Goal: Task Accomplishment & Management: Use online tool/utility

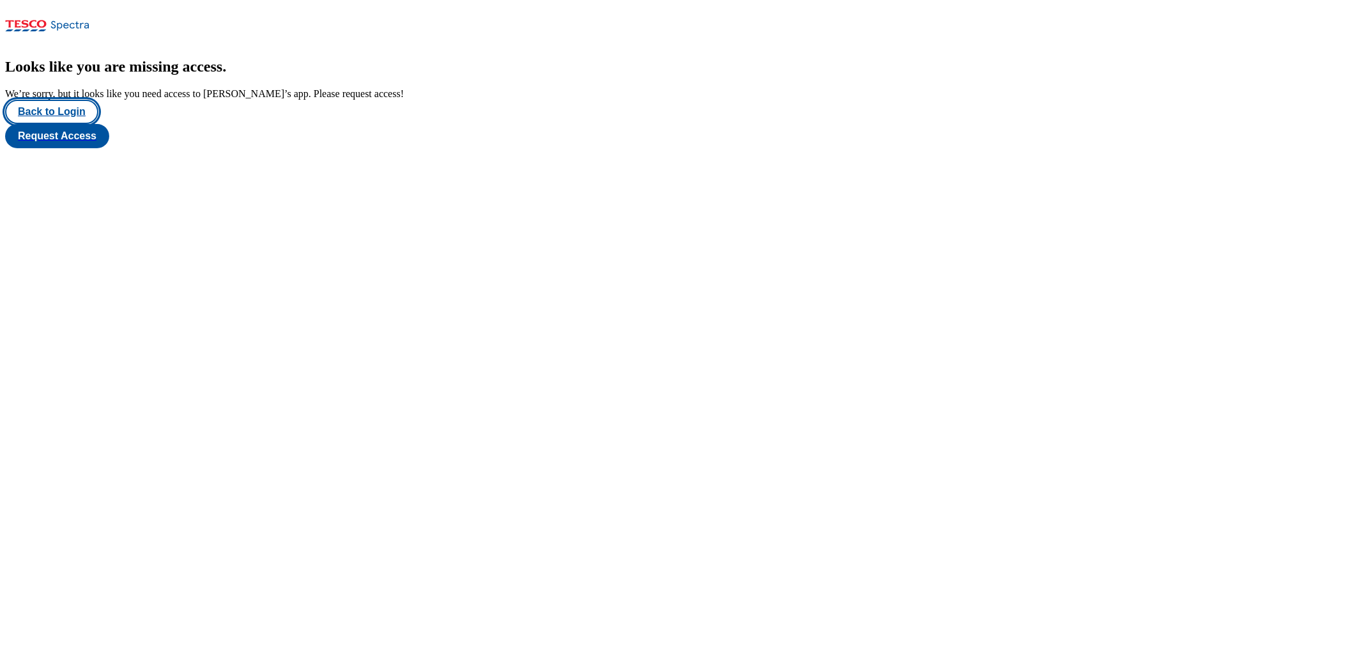
click at [80, 124] on button "Back to Login" at bounding box center [51, 112] width 93 height 24
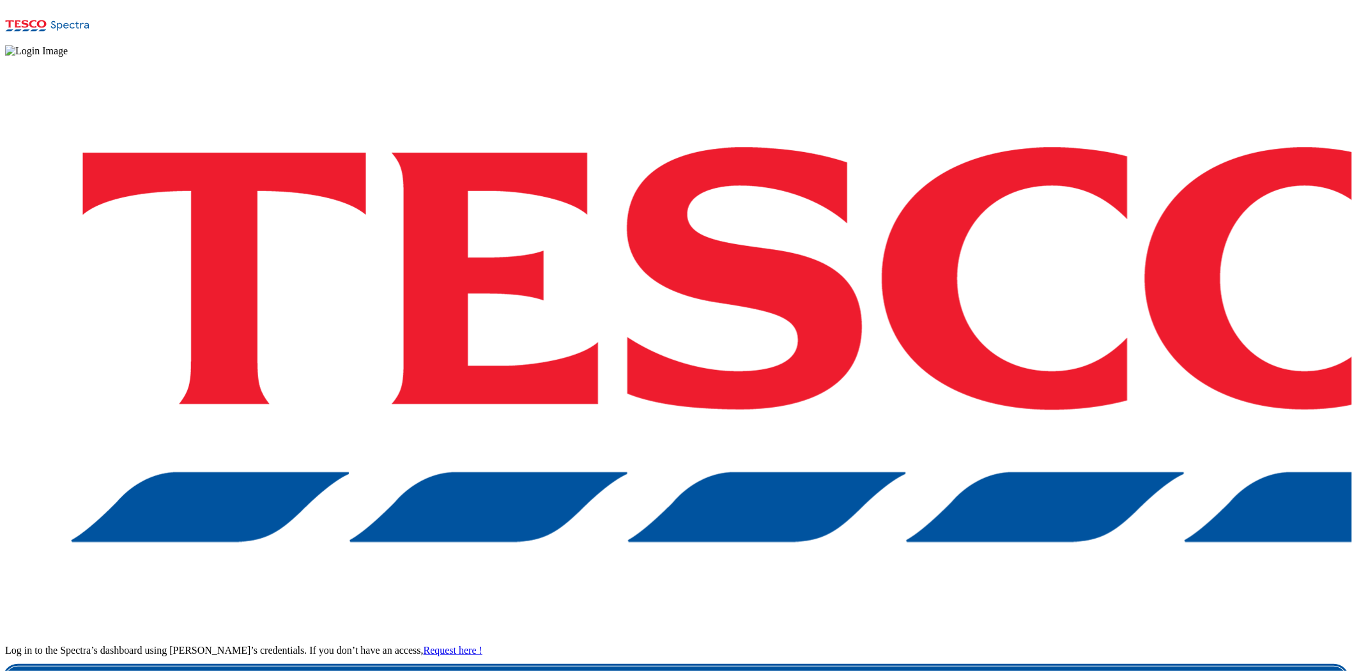
click at [1008, 437] on div "Log in to the Spectra’s dashboard using Tesco’s credentials. If you don’t have …" at bounding box center [676, 374] width 1342 height 635
click at [1008, 581] on link "Login" at bounding box center [676, 679] width 1342 height 26
click at [1013, 581] on link "Login" at bounding box center [676, 679] width 1342 height 26
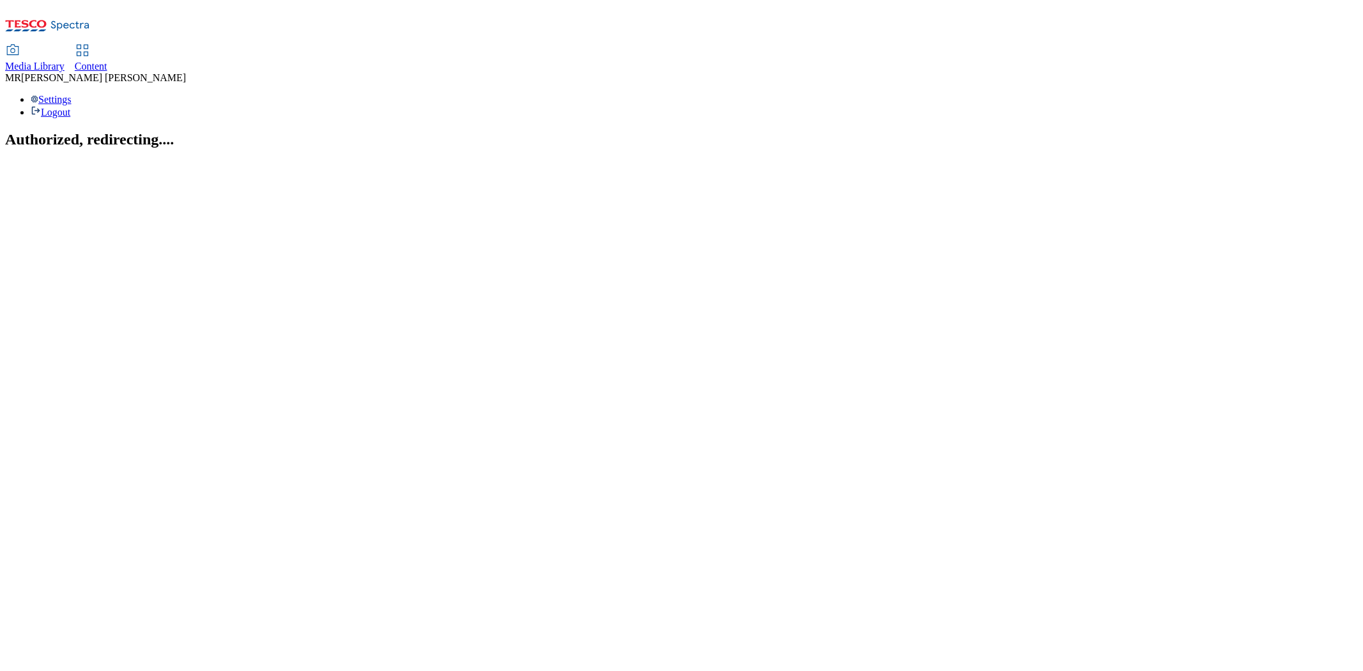
click at [107, 61] on span "Content" at bounding box center [91, 66] width 33 height 11
select select "ghs-[GEOGRAPHIC_DATA]"
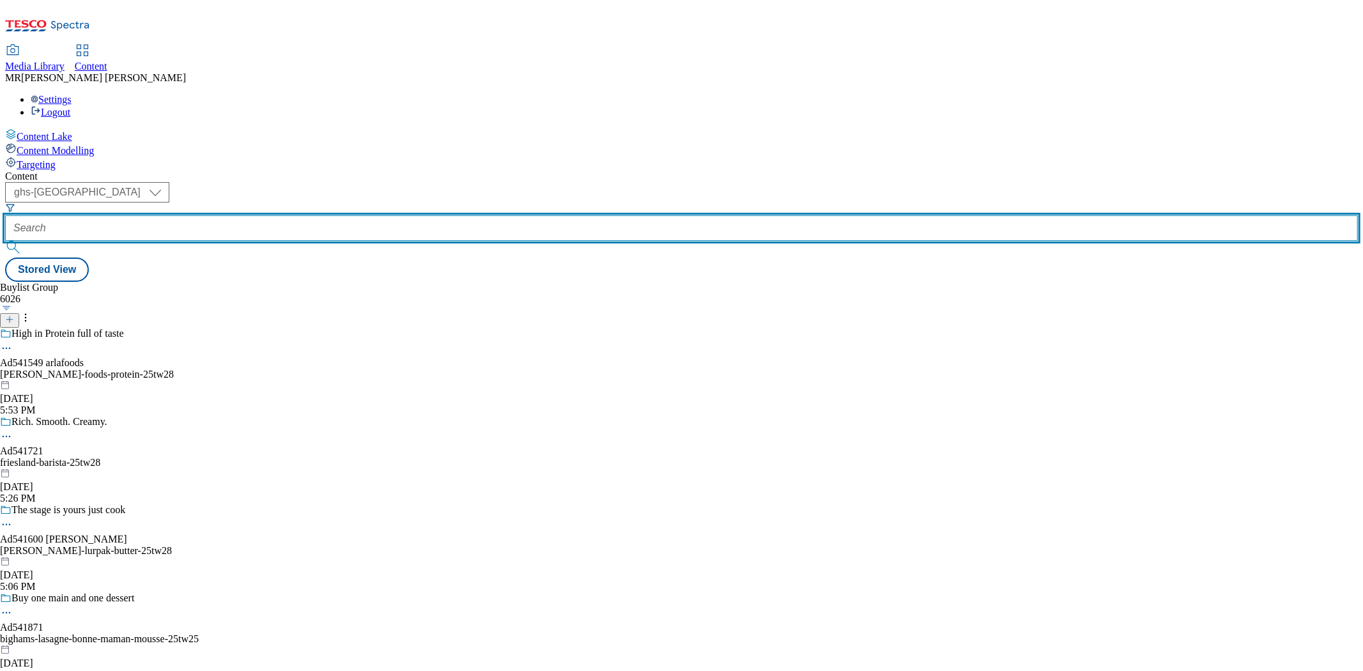
click at [301, 215] on input "text" at bounding box center [681, 228] width 1353 height 26
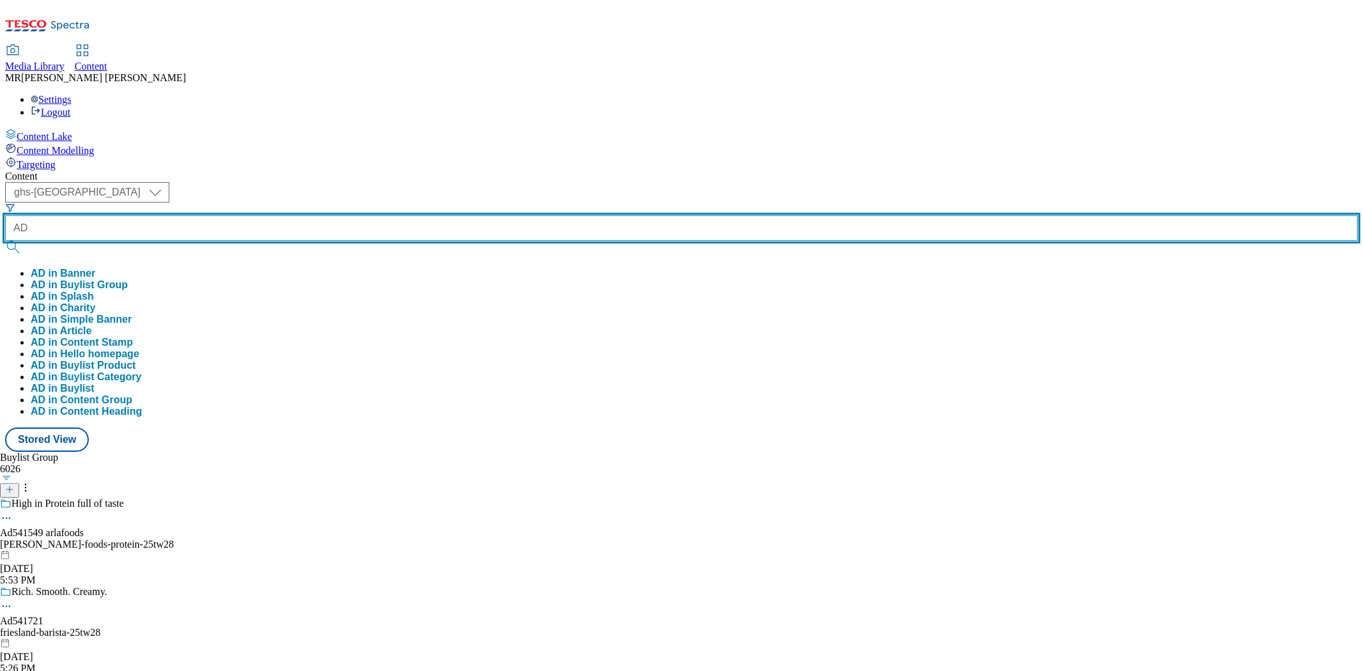
paste input "541784"
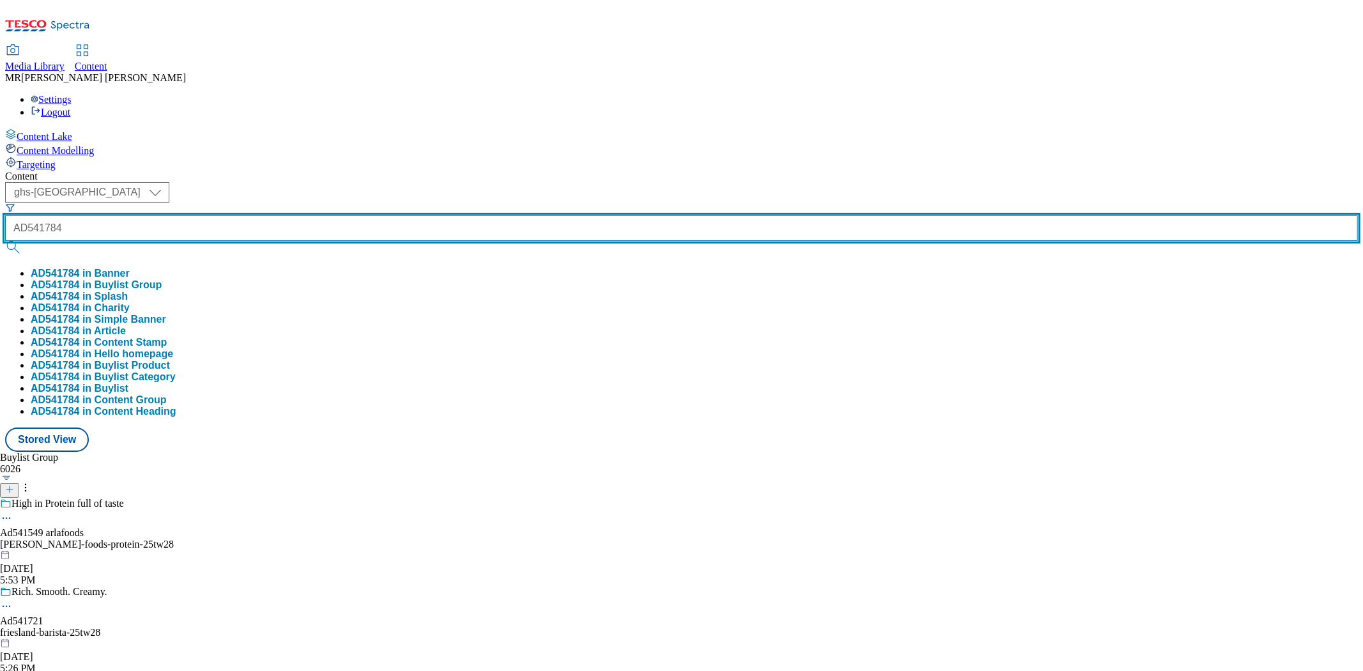
type input "AD541784"
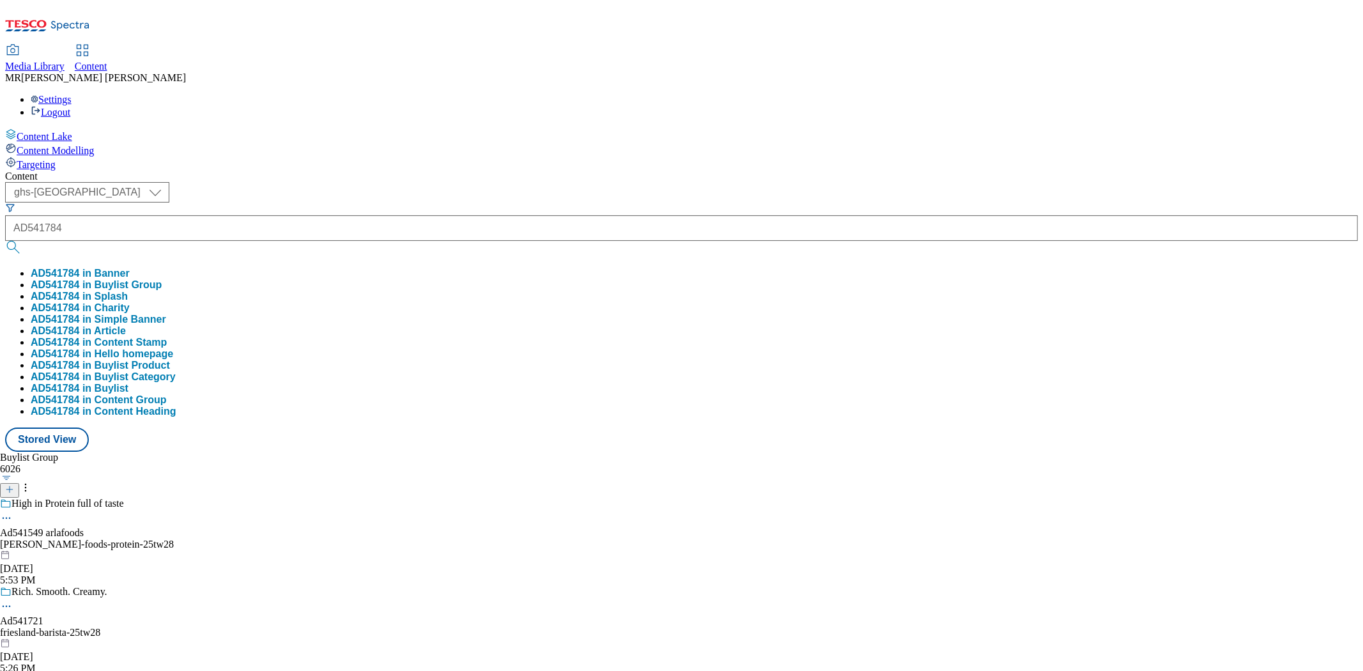
click at [162, 279] on button "AD541784 in Buylist Group" at bounding box center [96, 285] width 131 height 12
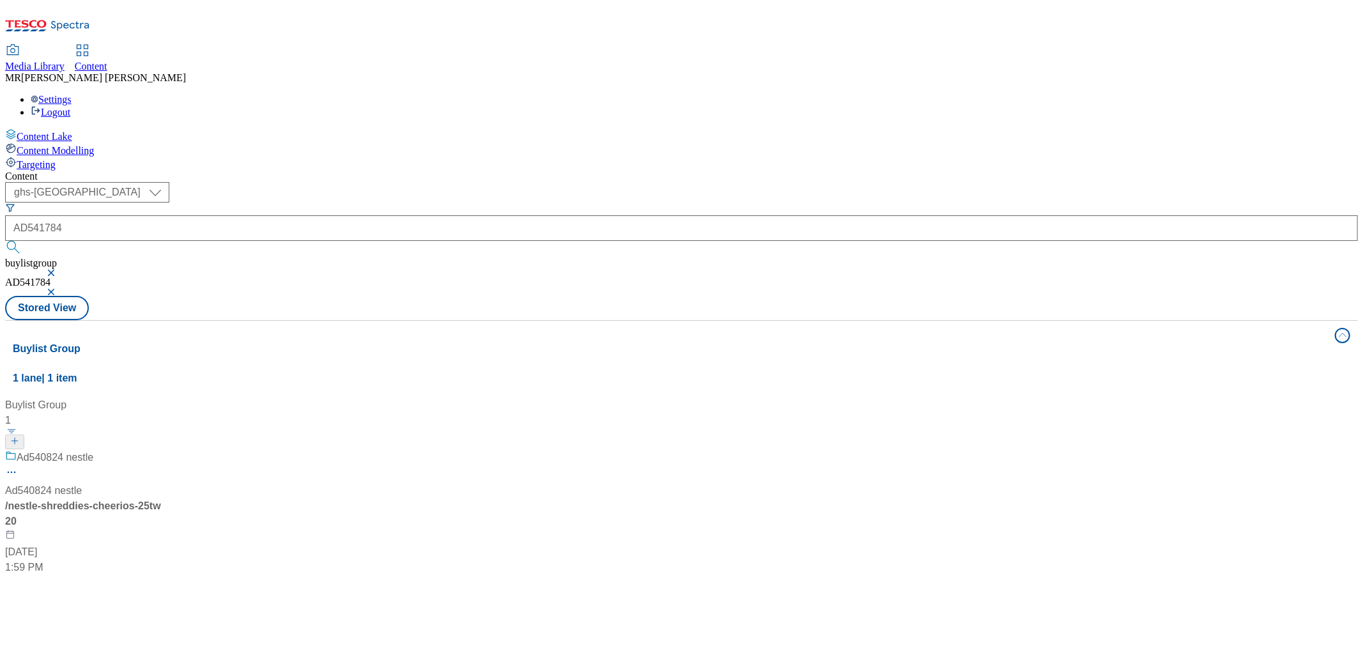
click at [165, 450] on div "Ad540824 nestle Ad540824 nestle / nestle-shreddies-cheerios-25tw20 Jul 3, 2025 …" at bounding box center [85, 512] width 160 height 125
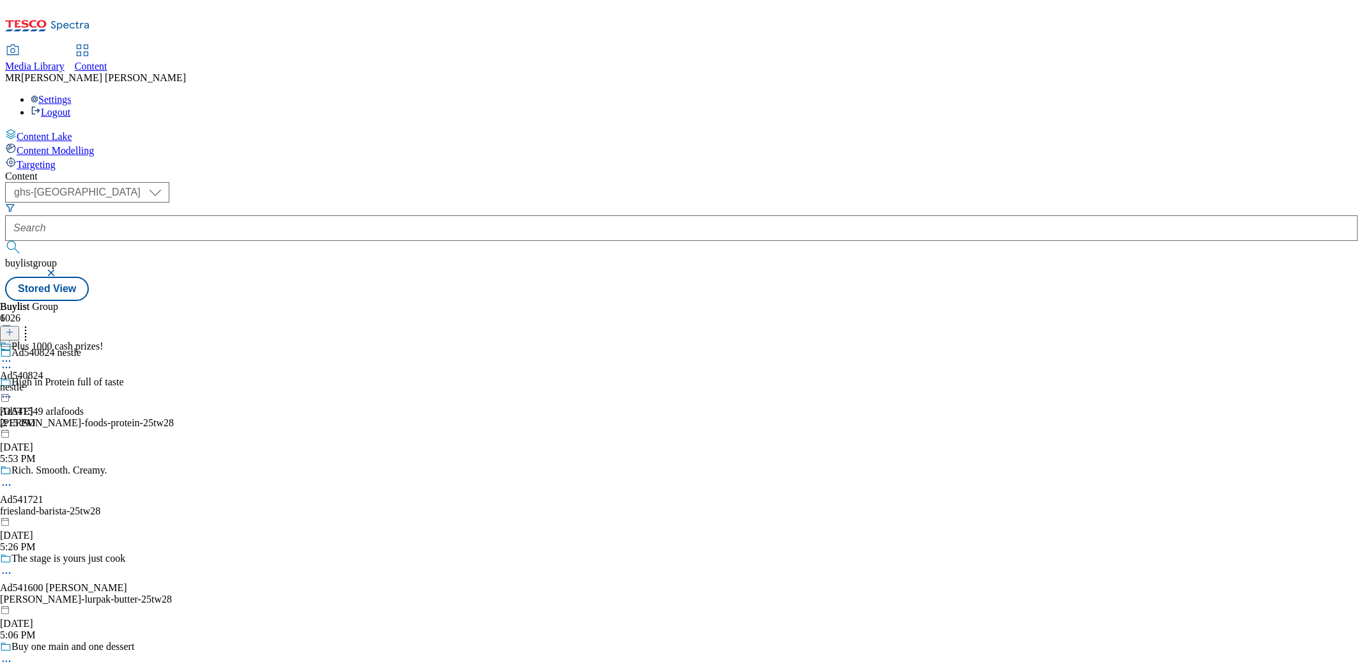
click at [104, 381] on div "nestle" at bounding box center [52, 387] width 104 height 12
click at [13, 384] on icon at bounding box center [6, 390] width 13 height 13
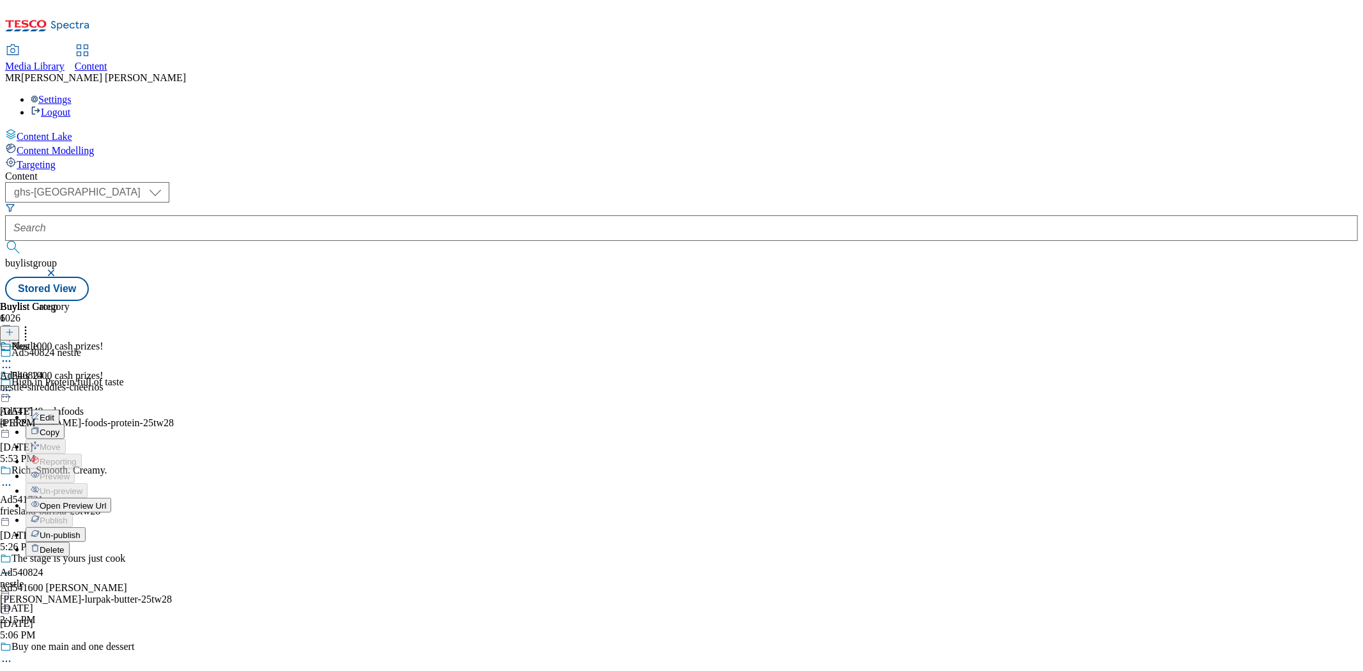
click at [106, 501] on span "Open Preview Url" at bounding box center [73, 506] width 66 height 10
click at [13, 384] on icon at bounding box center [6, 390] width 13 height 13
click at [106, 501] on span "Open Preview Url" at bounding box center [73, 506] width 66 height 10
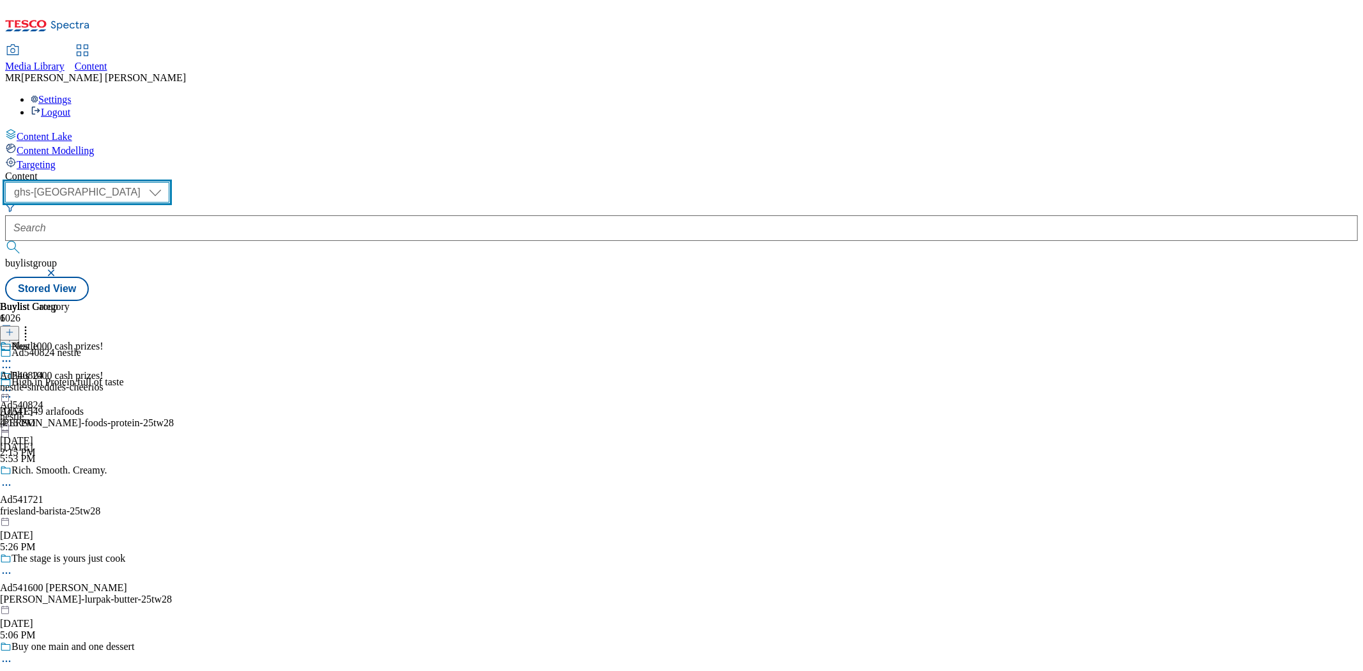
click at [169, 182] on select "ghs-roi ghs-uk" at bounding box center [87, 192] width 164 height 20
select select "ghs-roi"
click at [166, 182] on select "ghs-roi ghs-uk" at bounding box center [87, 192] width 164 height 20
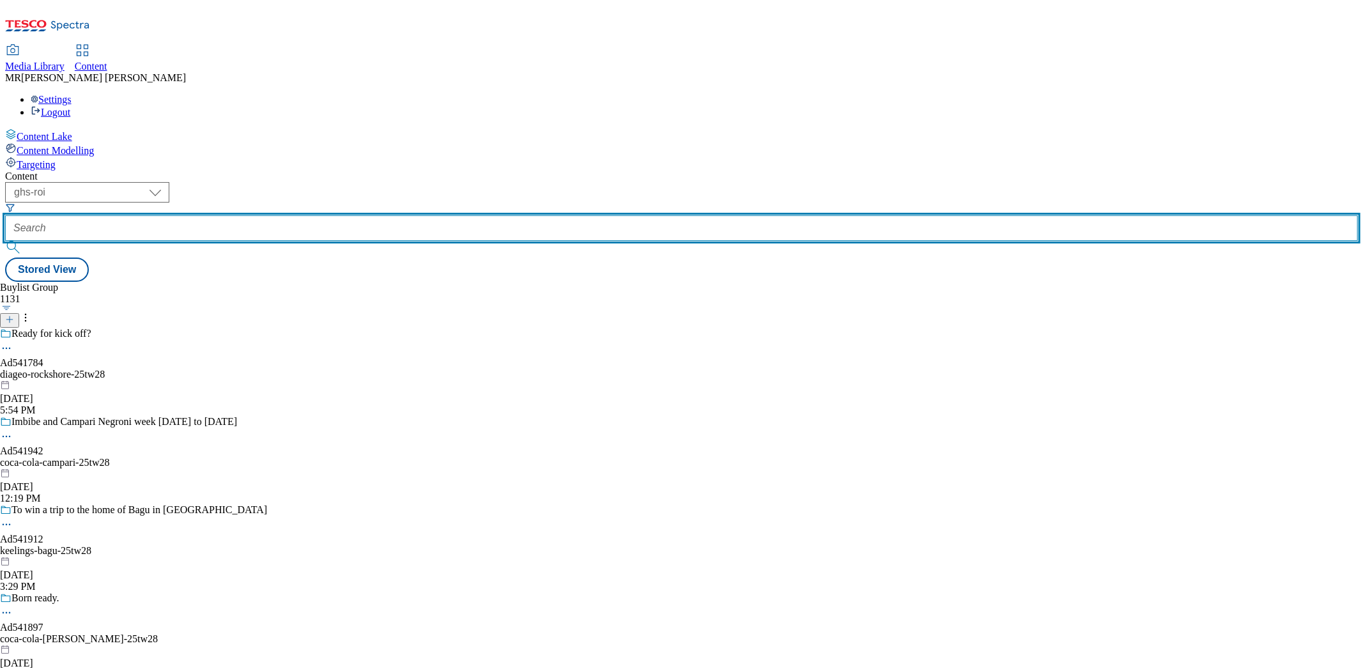
click at [284, 215] on input "text" at bounding box center [681, 228] width 1353 height 26
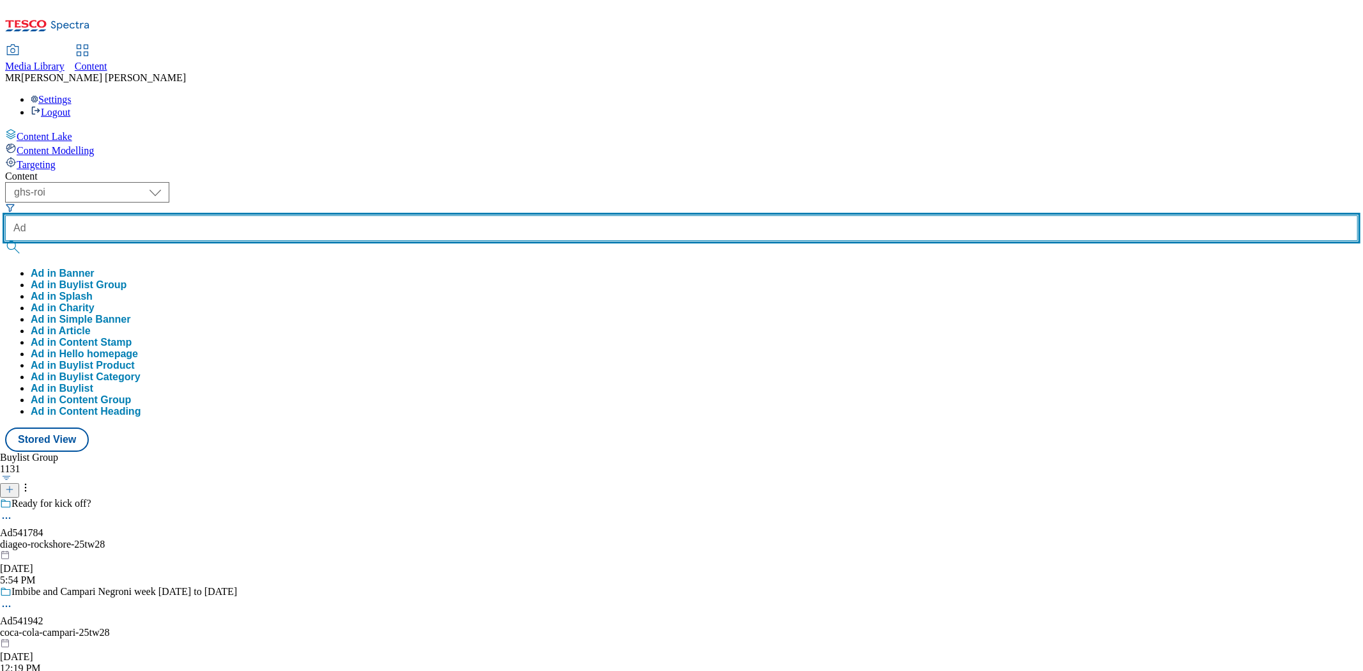
paste input "541784"
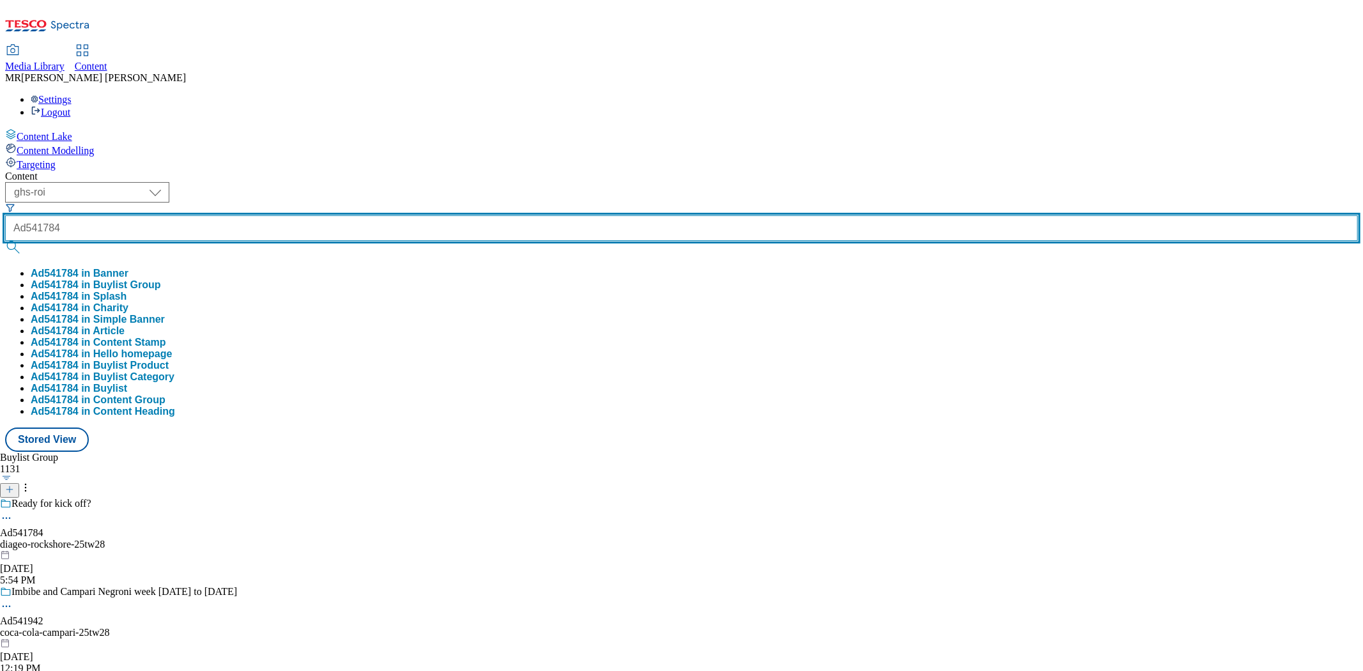
type input "Ad541784"
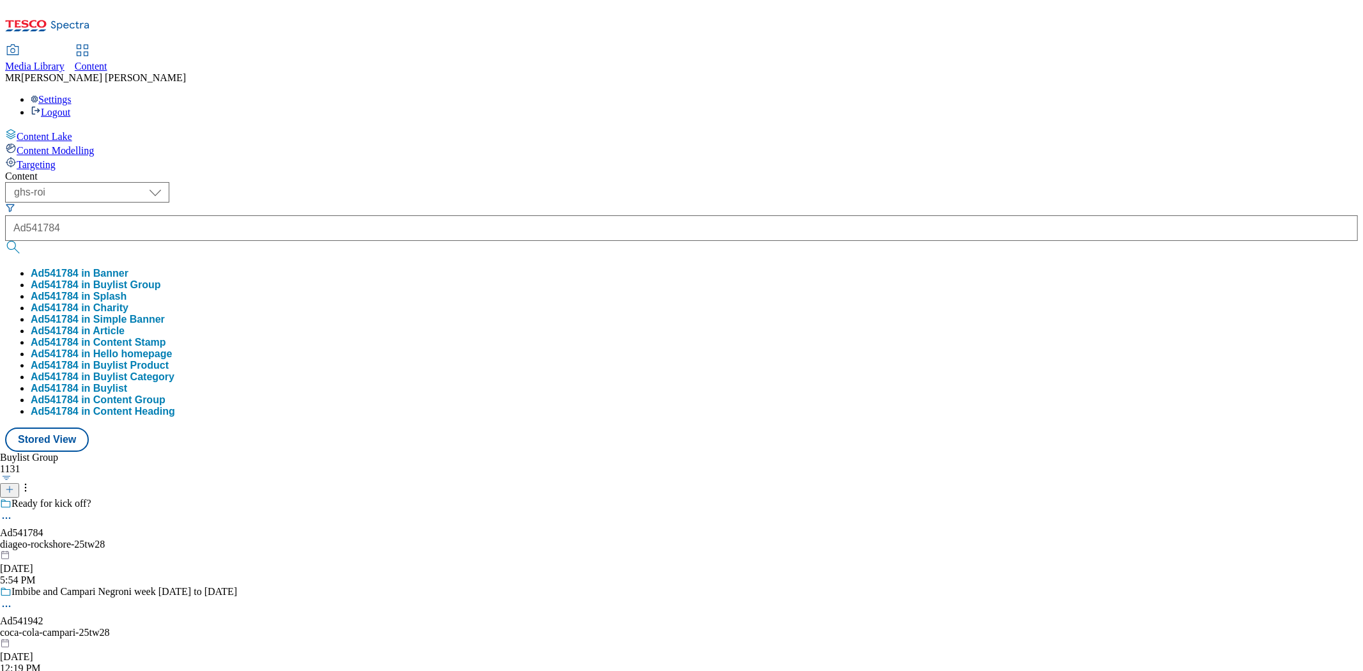
click at [161, 279] on button "Ad541784 in Buylist Group" at bounding box center [96, 285] width 130 height 12
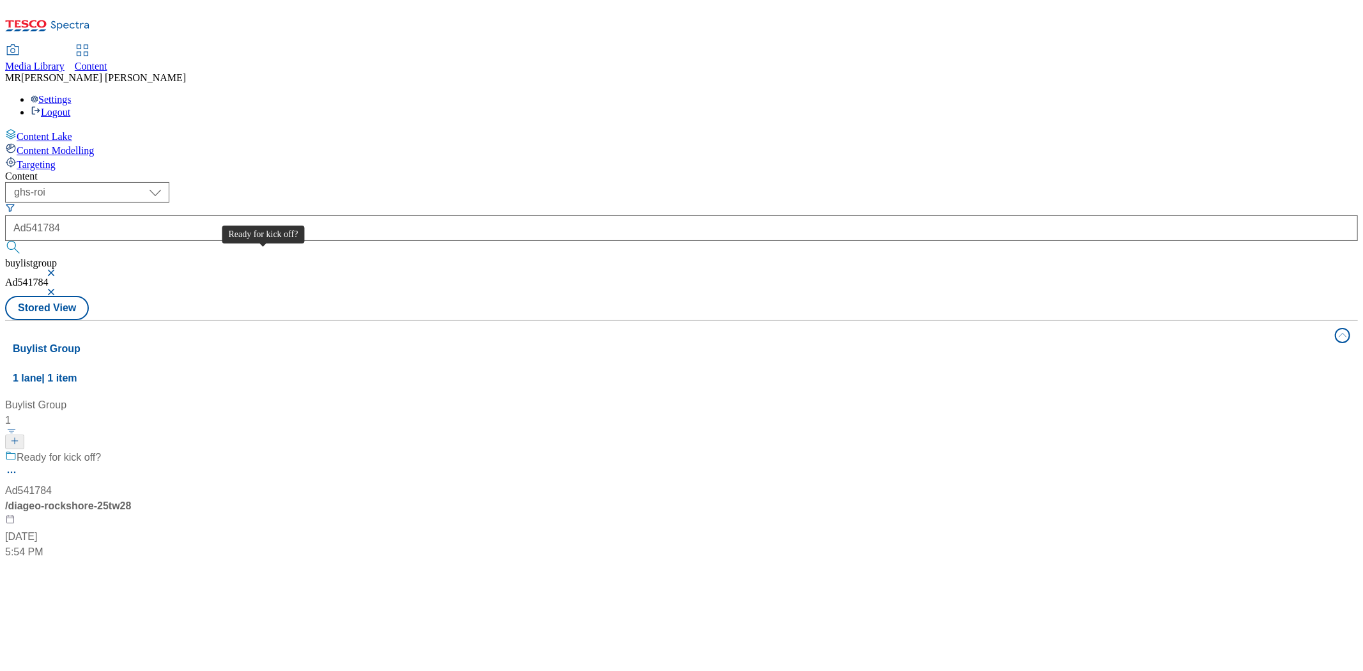
click at [101, 450] on div "Ready for kick off?" at bounding box center [59, 457] width 84 height 15
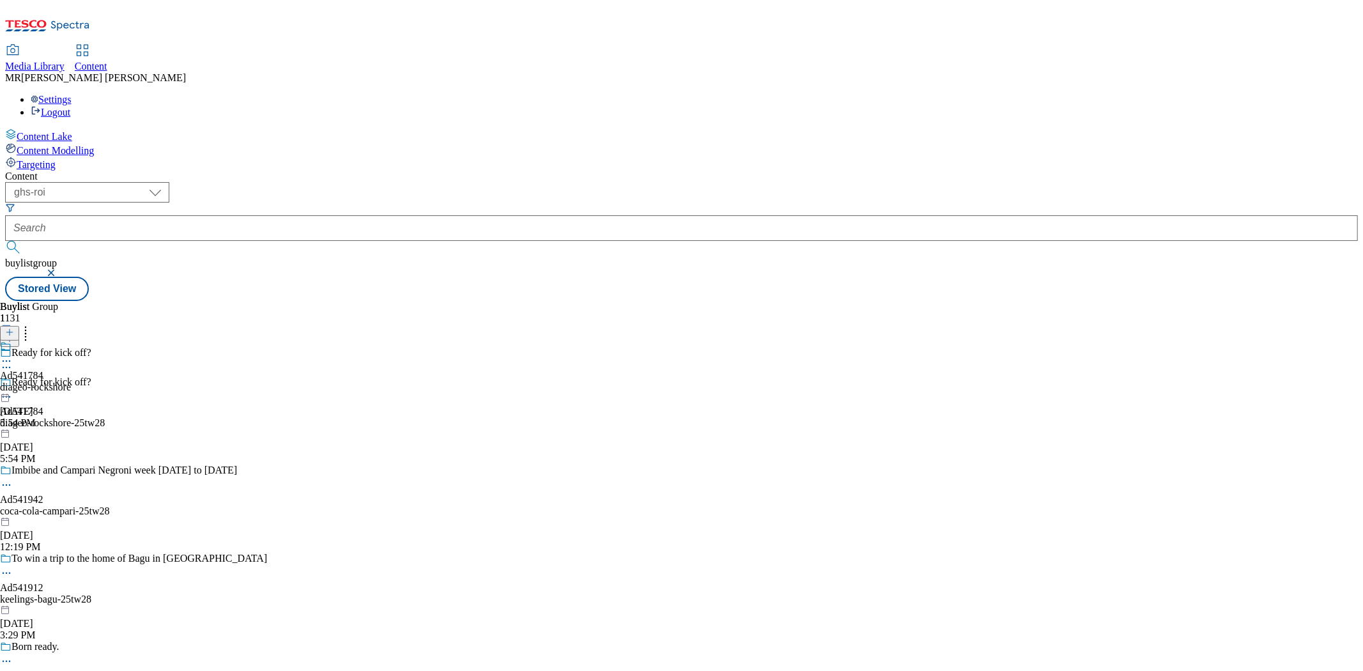
click at [71, 381] on div "diageo-rockshore" at bounding box center [35, 387] width 71 height 12
click at [13, 384] on icon at bounding box center [6, 390] width 13 height 13
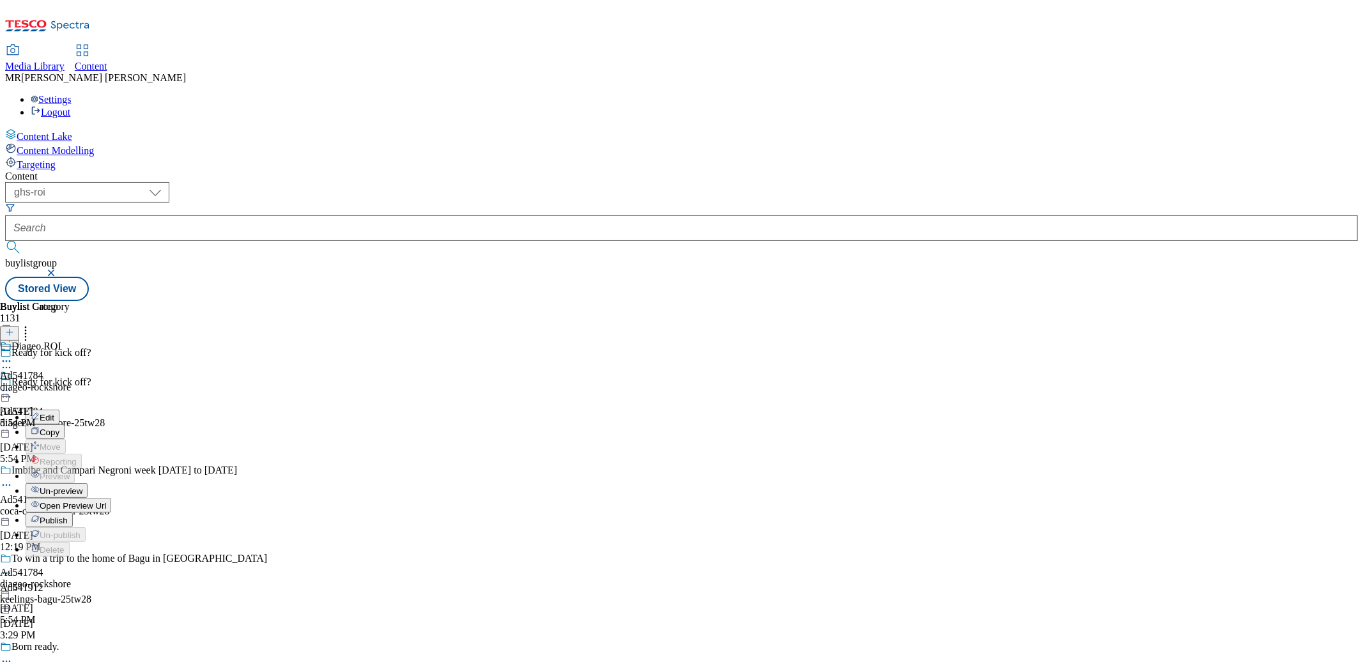
click at [106, 501] on span "Open Preview Url" at bounding box center [73, 506] width 66 height 10
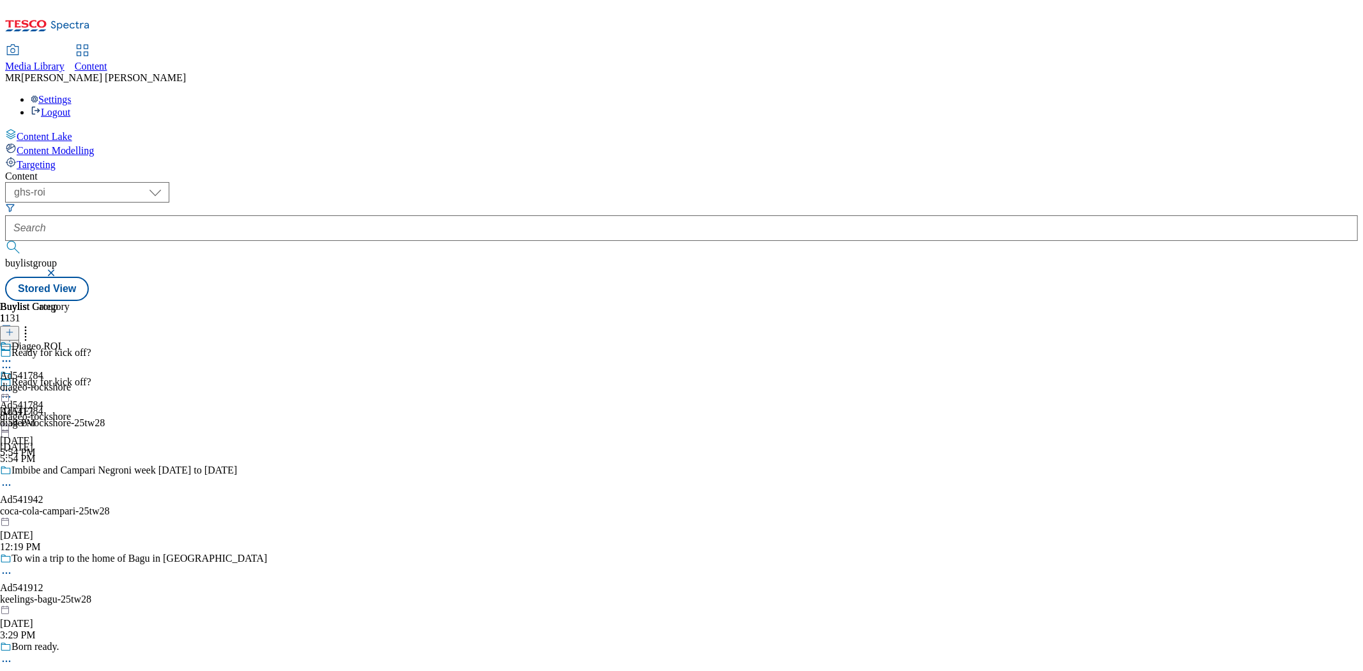
click at [13, 384] on icon at bounding box center [6, 390] width 13 height 13
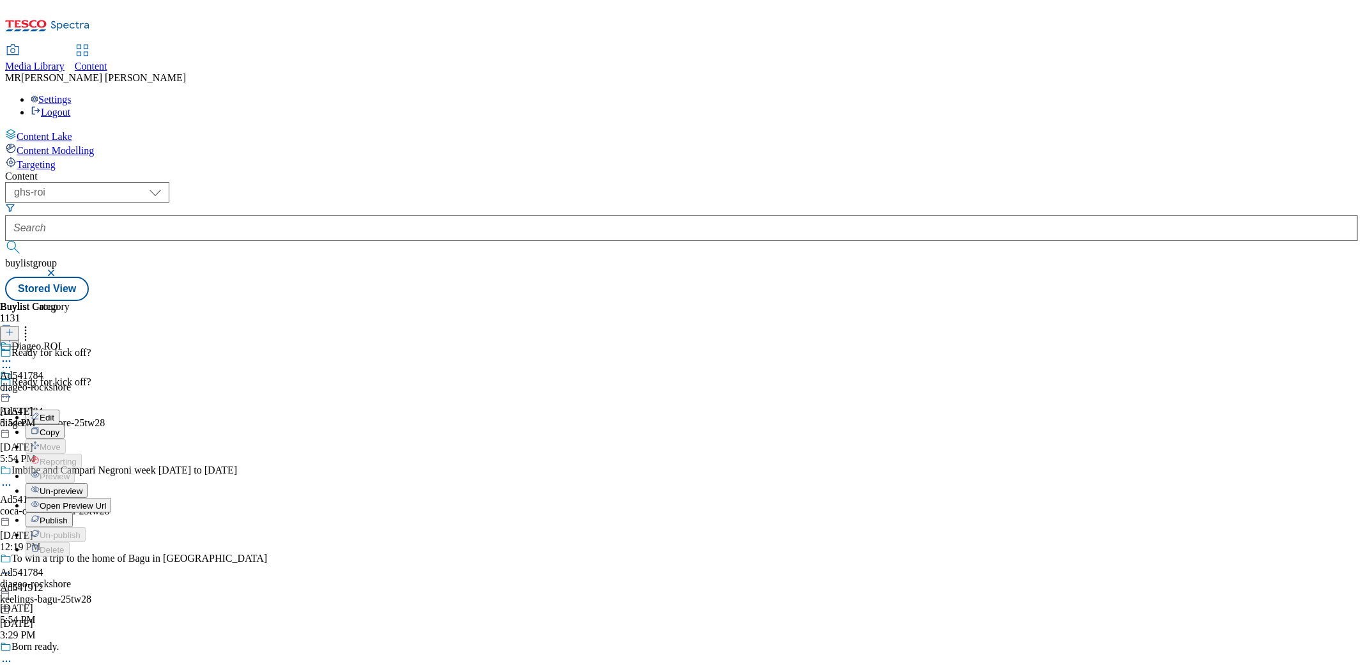
click at [68, 516] on span "Publish" at bounding box center [54, 521] width 28 height 10
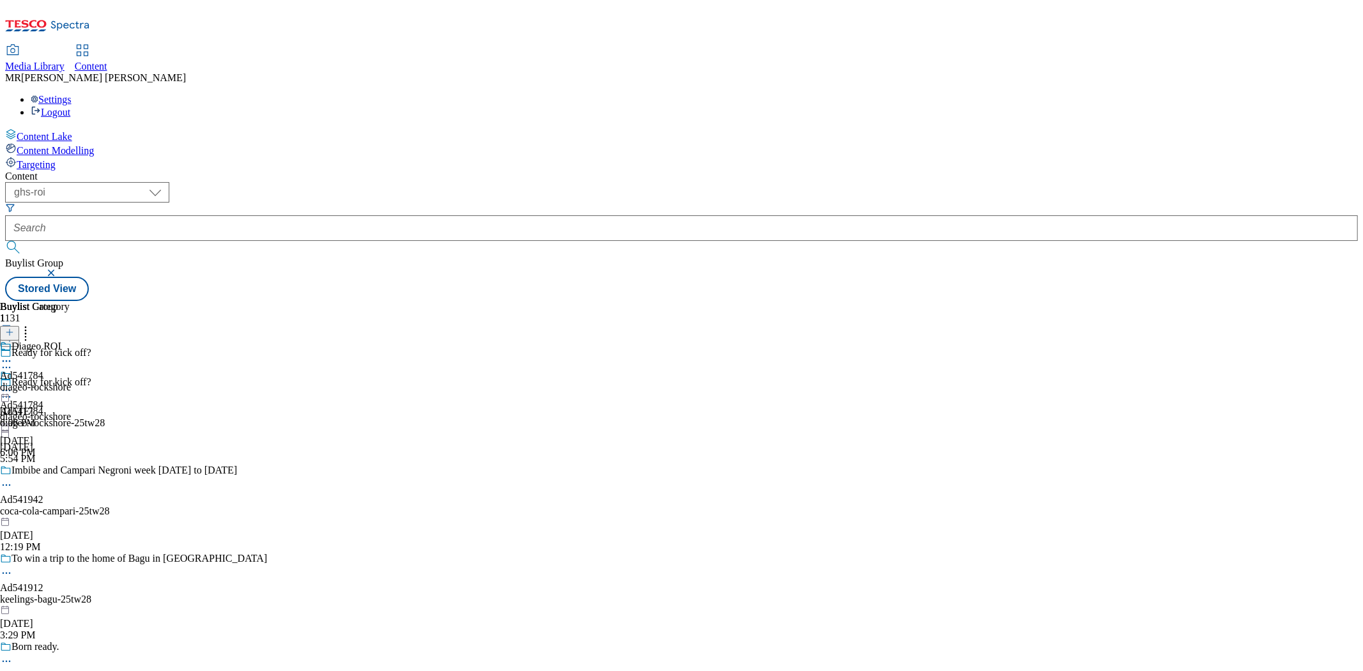
click at [71, 341] on div "Diageo ROI Ad541784 diageo-rockshore [DATE] 6:06 PM" at bounding box center [35, 385] width 71 height 88
click at [14, 328] on icon at bounding box center [9, 332] width 9 height 9
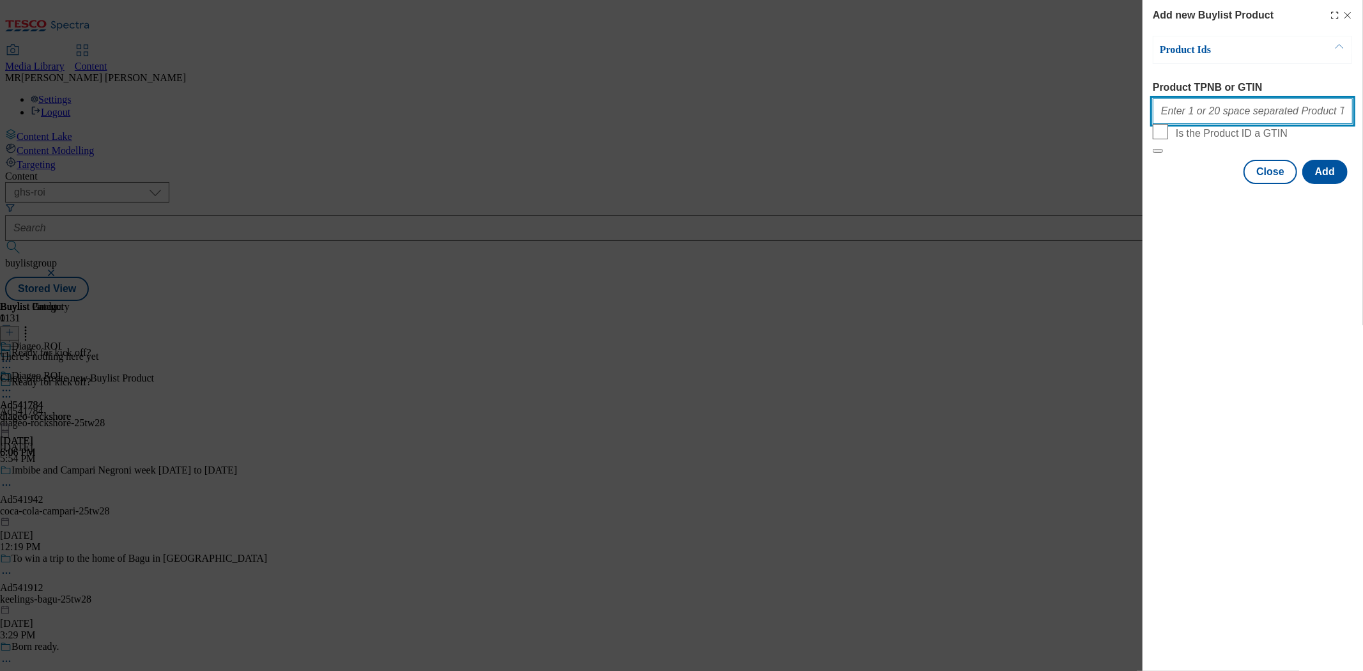
click at [1208, 116] on input "Product TPNB or GTIN" at bounding box center [1253, 111] width 200 height 26
paste input "93825600 93771736 93603983 93547784 93541502 92815181 92804960 92757750 9274752…"
type input "93825600 93771736 93603983 93547784 93541502 92815181 92804960 92757750 9274752…"
click at [1321, 184] on button "Add" at bounding box center [1324, 172] width 45 height 24
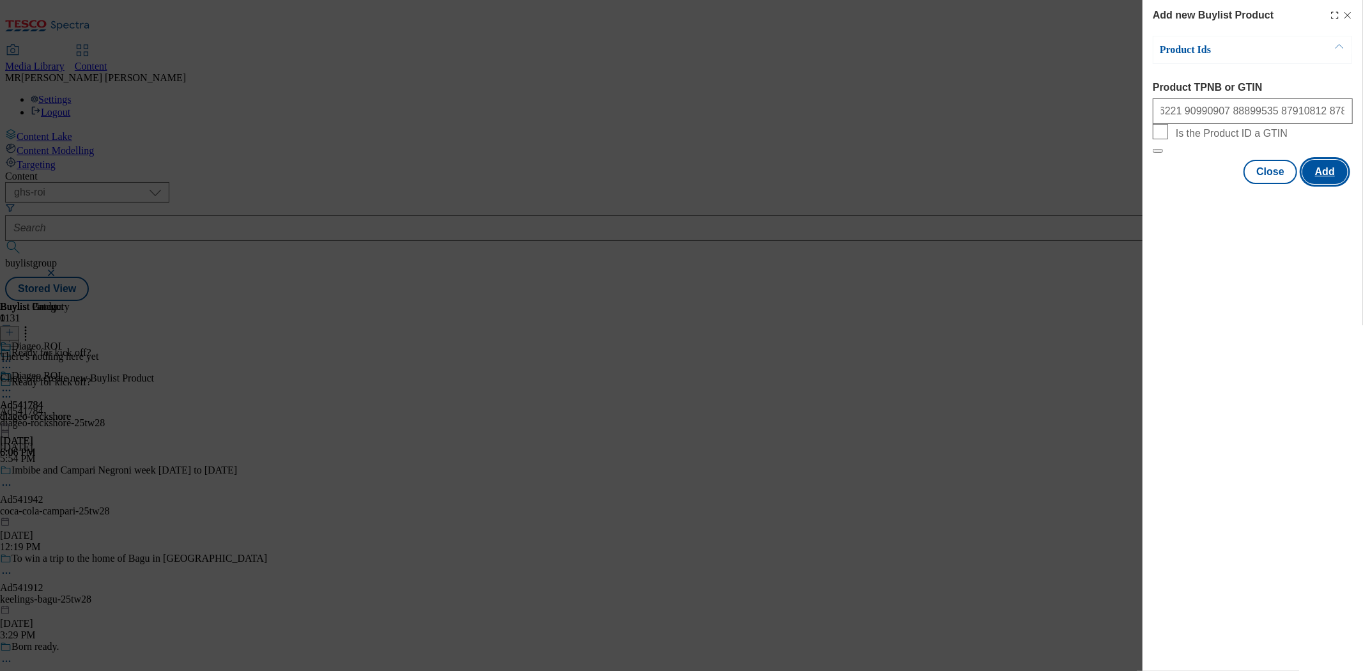
scroll to position [0, 0]
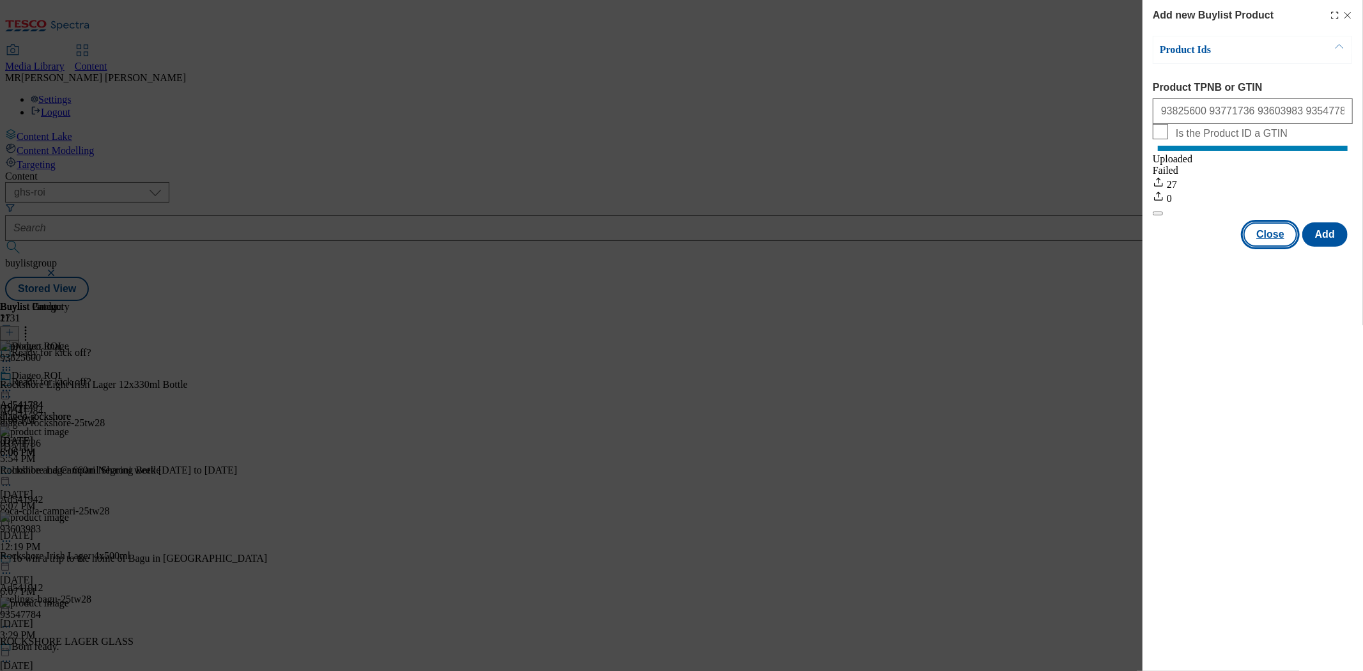
click at [1265, 247] on button "Close" at bounding box center [1270, 234] width 54 height 24
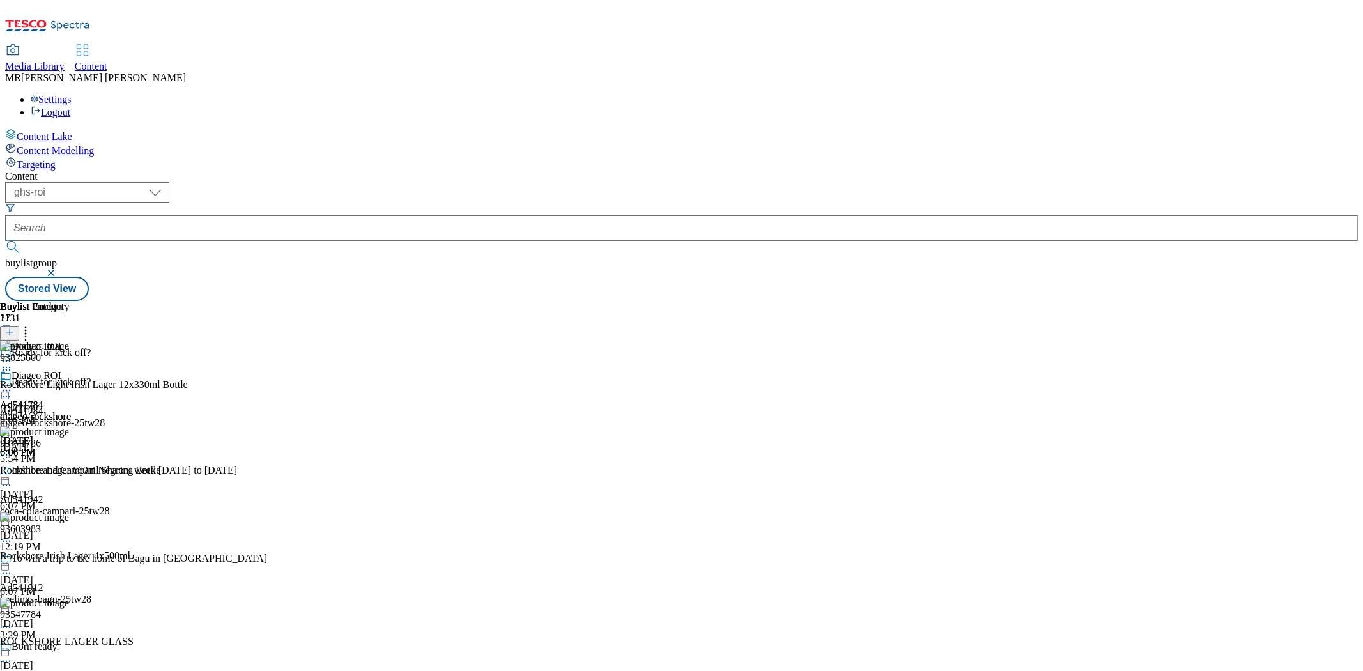
click at [13, 384] on icon at bounding box center [6, 390] width 13 height 13
click at [106, 501] on span "Open Preview Url" at bounding box center [73, 506] width 66 height 10
click at [13, 384] on icon at bounding box center [6, 390] width 13 height 13
click at [81, 530] on span "Un-publish" at bounding box center [60, 535] width 41 height 10
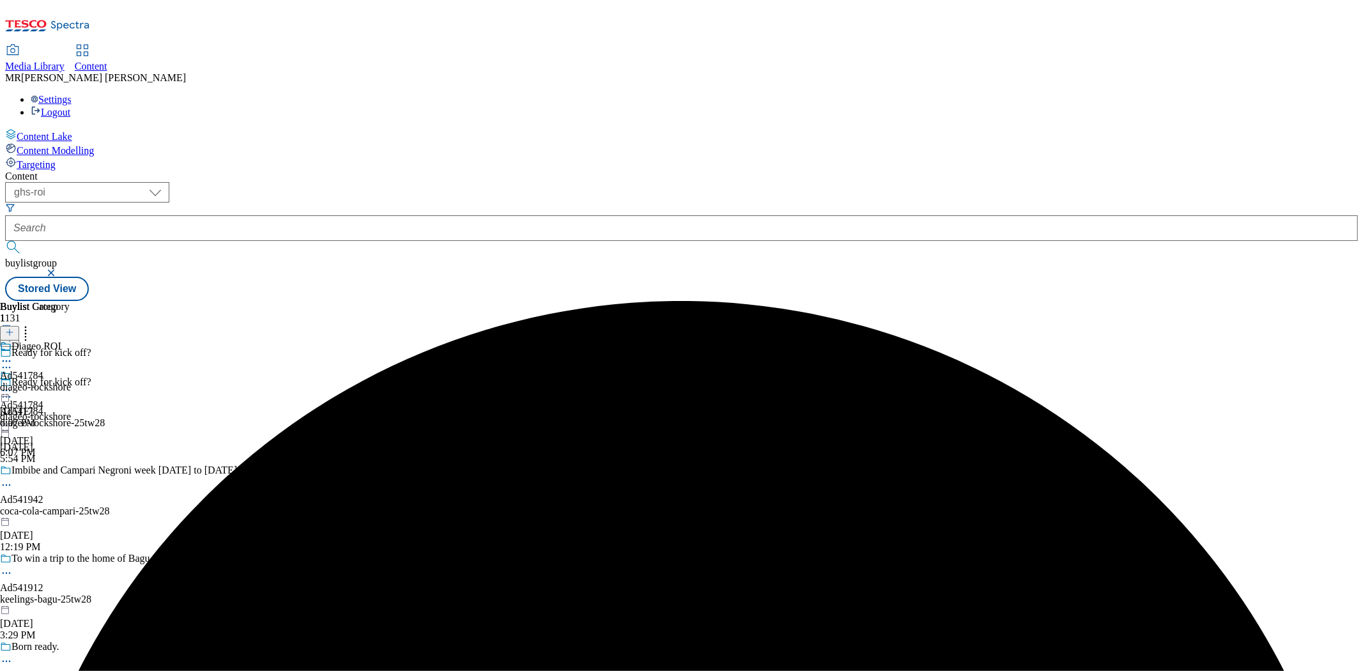
click at [13, 384] on icon at bounding box center [6, 390] width 13 height 13
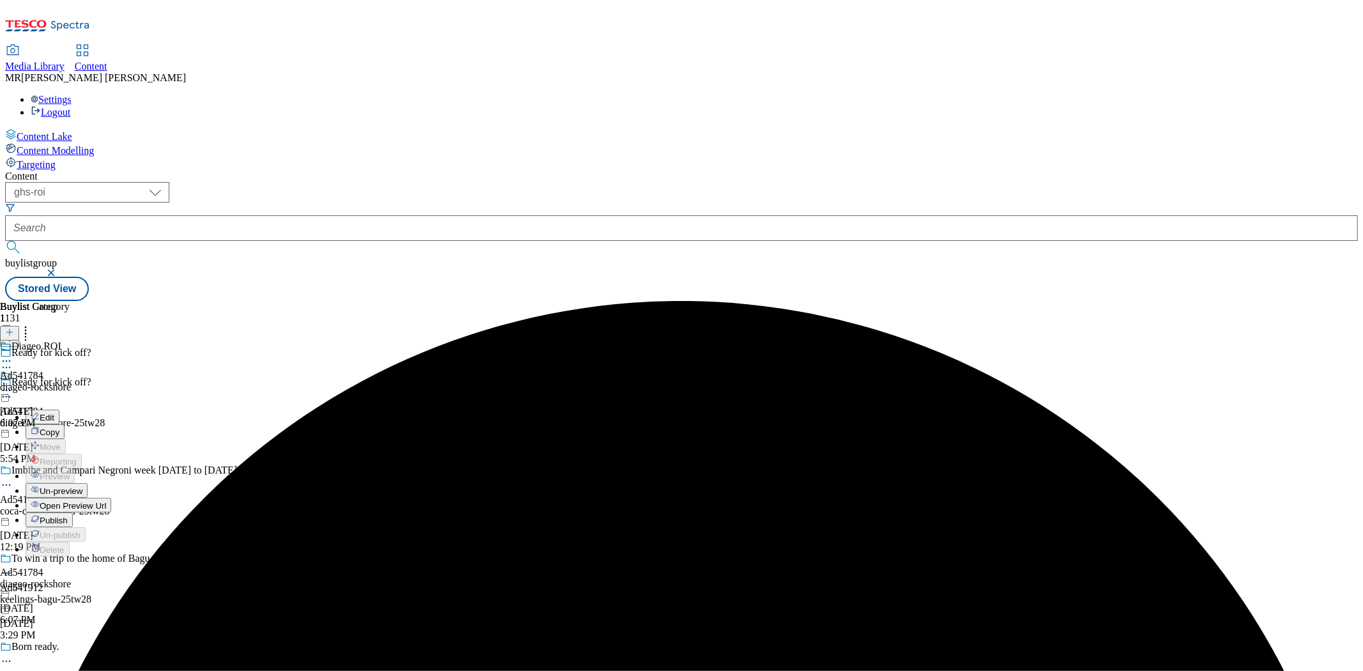
click at [82, 486] on span "Un-preview" at bounding box center [61, 491] width 43 height 10
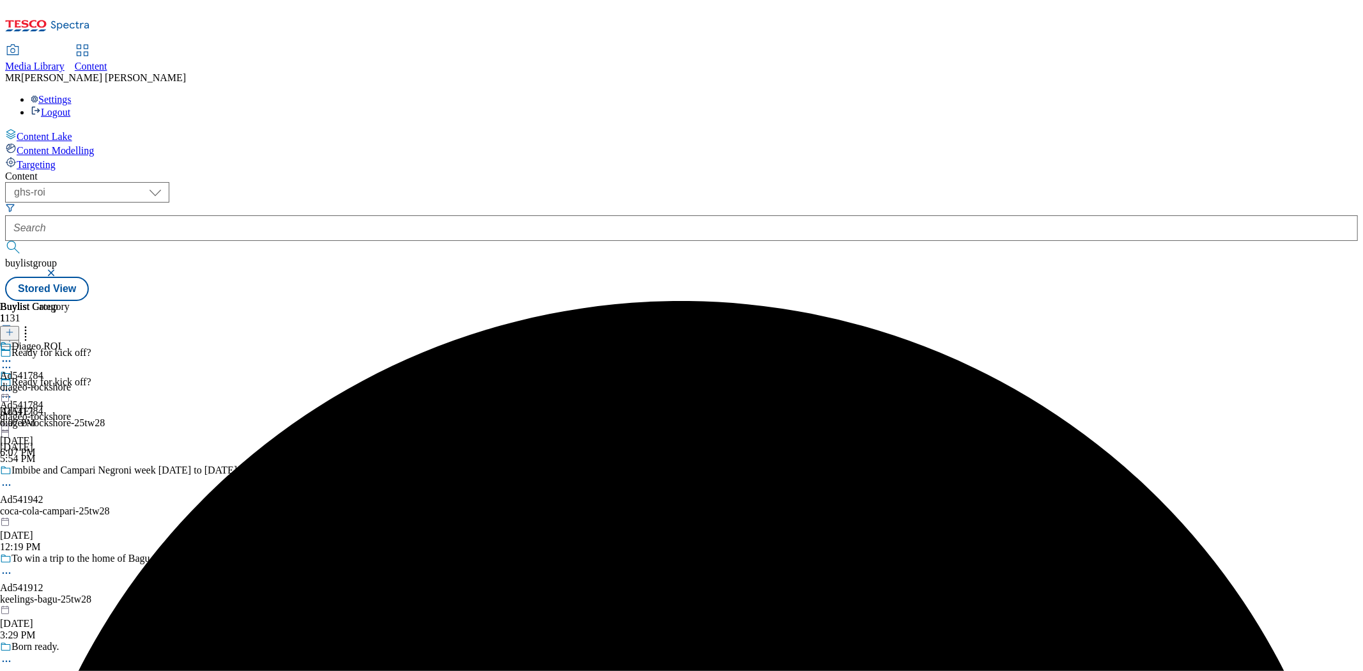
click at [13, 384] on icon at bounding box center [6, 390] width 13 height 13
click at [70, 472] on span "Preview" at bounding box center [55, 477] width 30 height 10
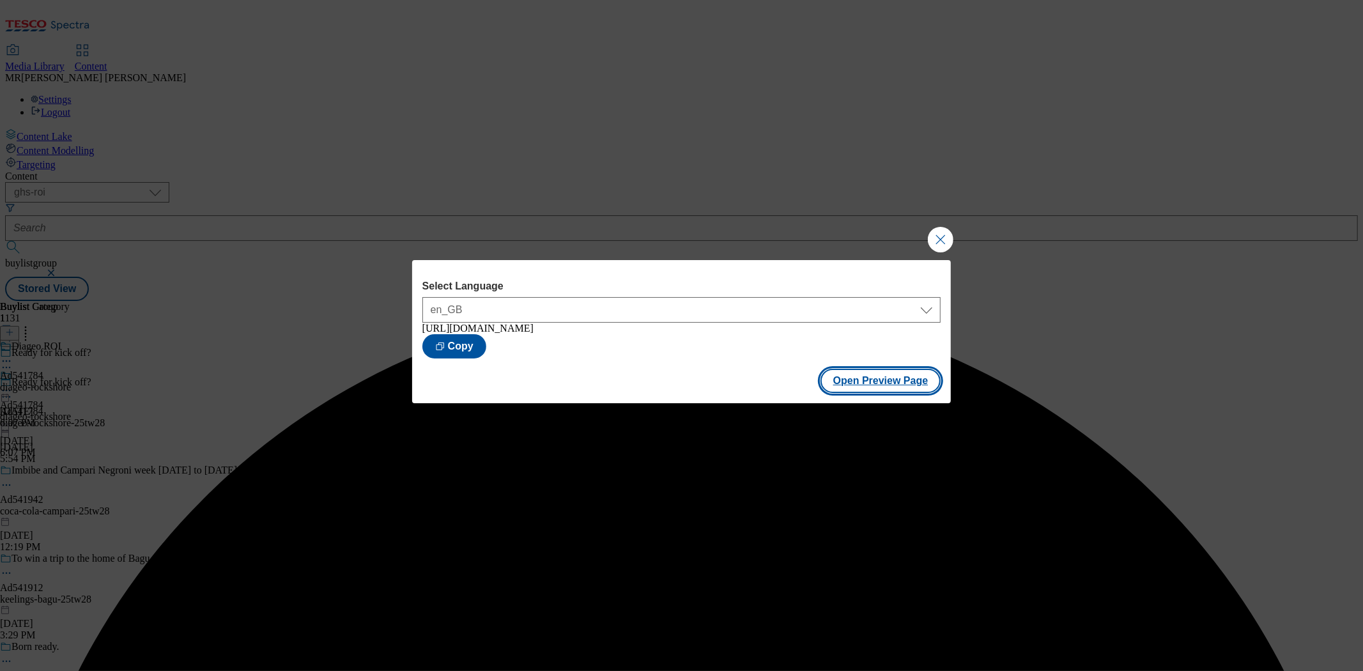
click at [851, 379] on button "Open Preview Page" at bounding box center [880, 381] width 121 height 24
click at [946, 234] on button "Close Modal" at bounding box center [941, 240] width 26 height 26
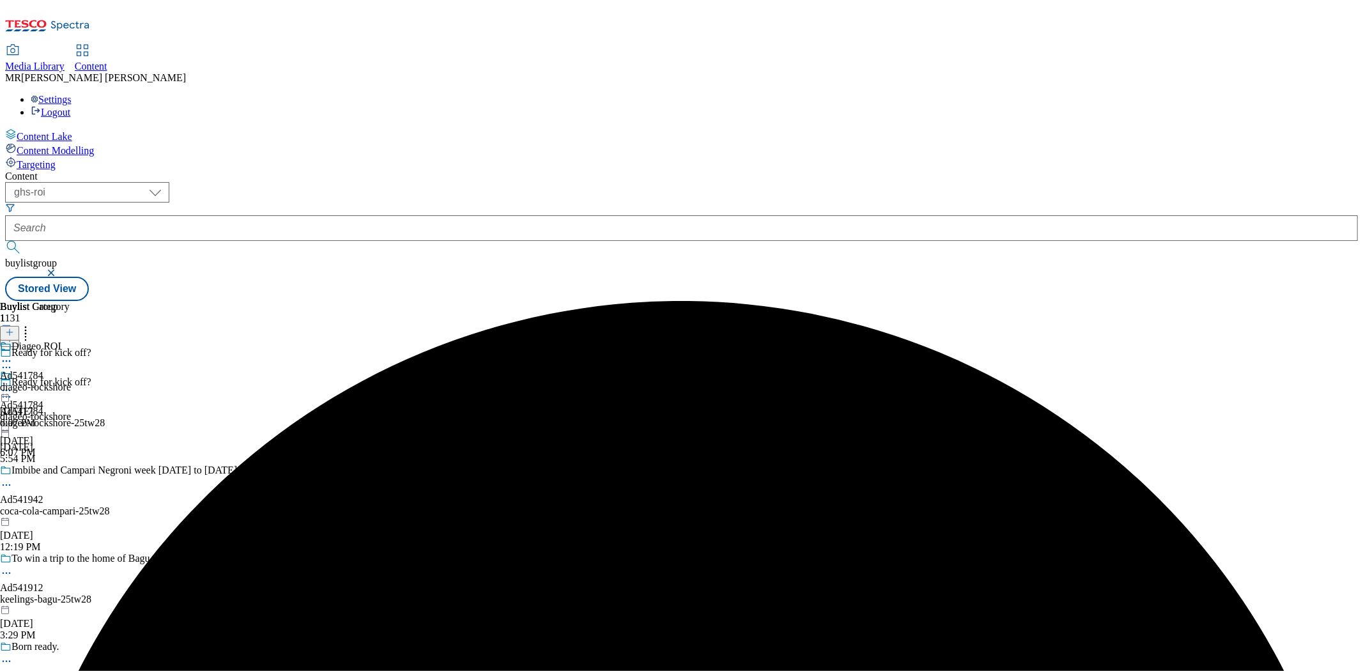
click at [71, 370] on div at bounding box center [35, 384] width 71 height 29
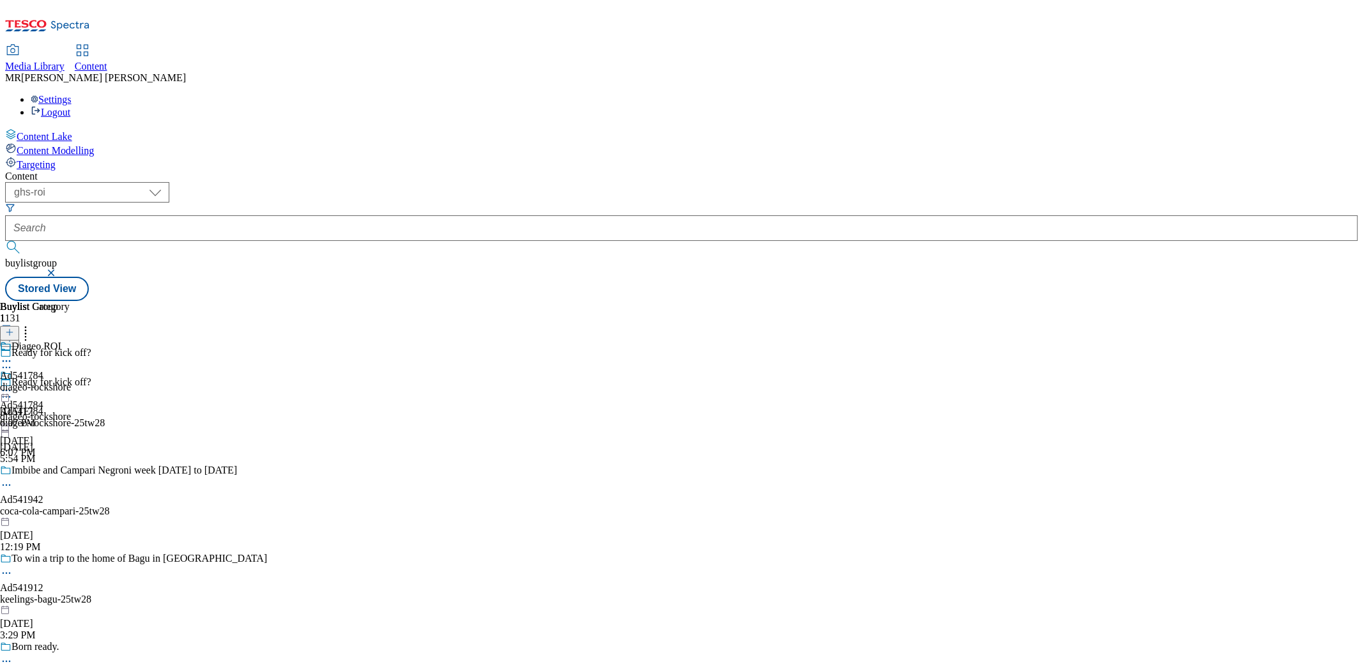
click at [13, 390] on icon at bounding box center [6, 396] width 13 height 13
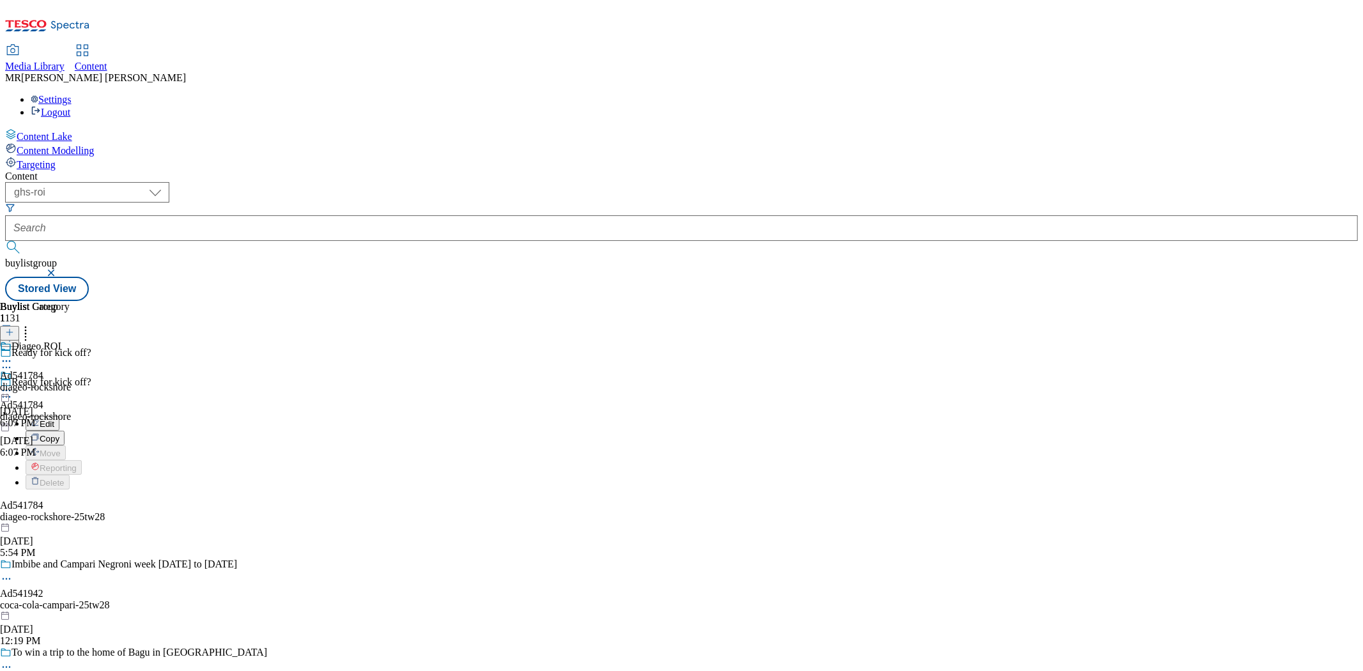
click at [54, 419] on span "Edit" at bounding box center [47, 424] width 15 height 10
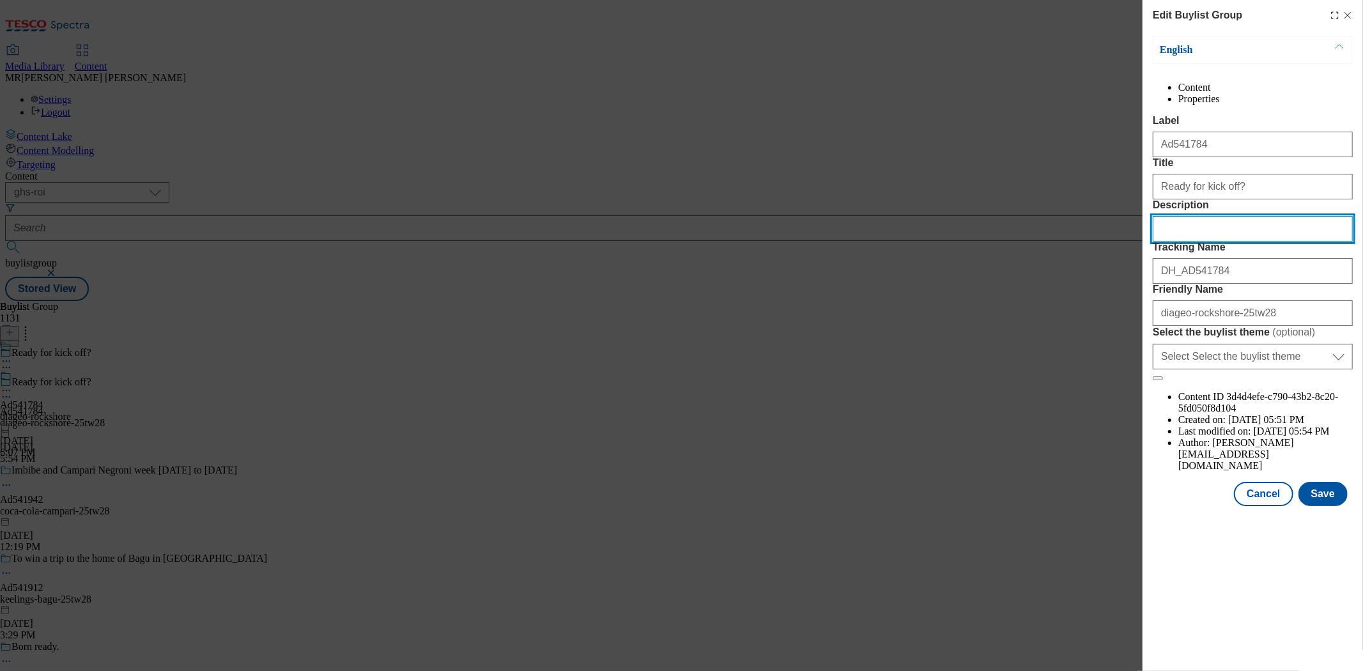
click at [1235, 242] on input "Description" at bounding box center [1253, 229] width 200 height 26
paste input "ROCKSHORE IRISH LAGER BEER 660ML"
type input "ROCKSHORE IRISH LAGER BEER 660ML"
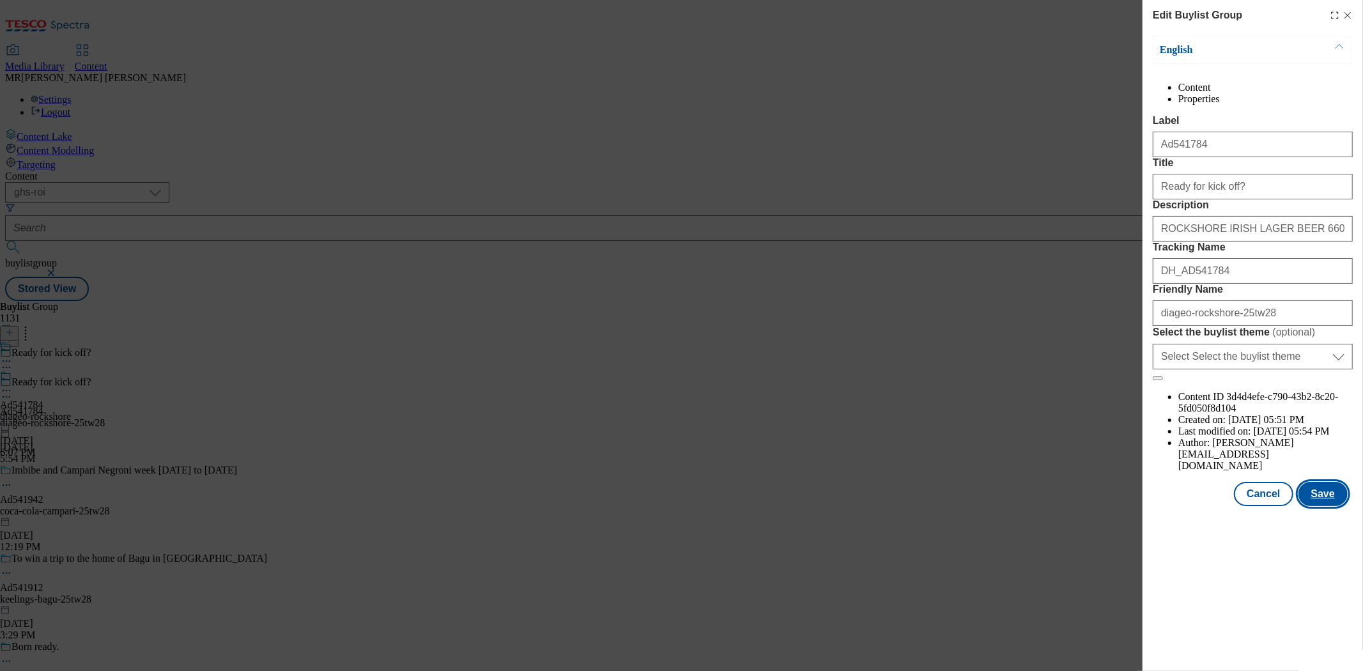
click at [1321, 506] on button "Save" at bounding box center [1322, 494] width 49 height 24
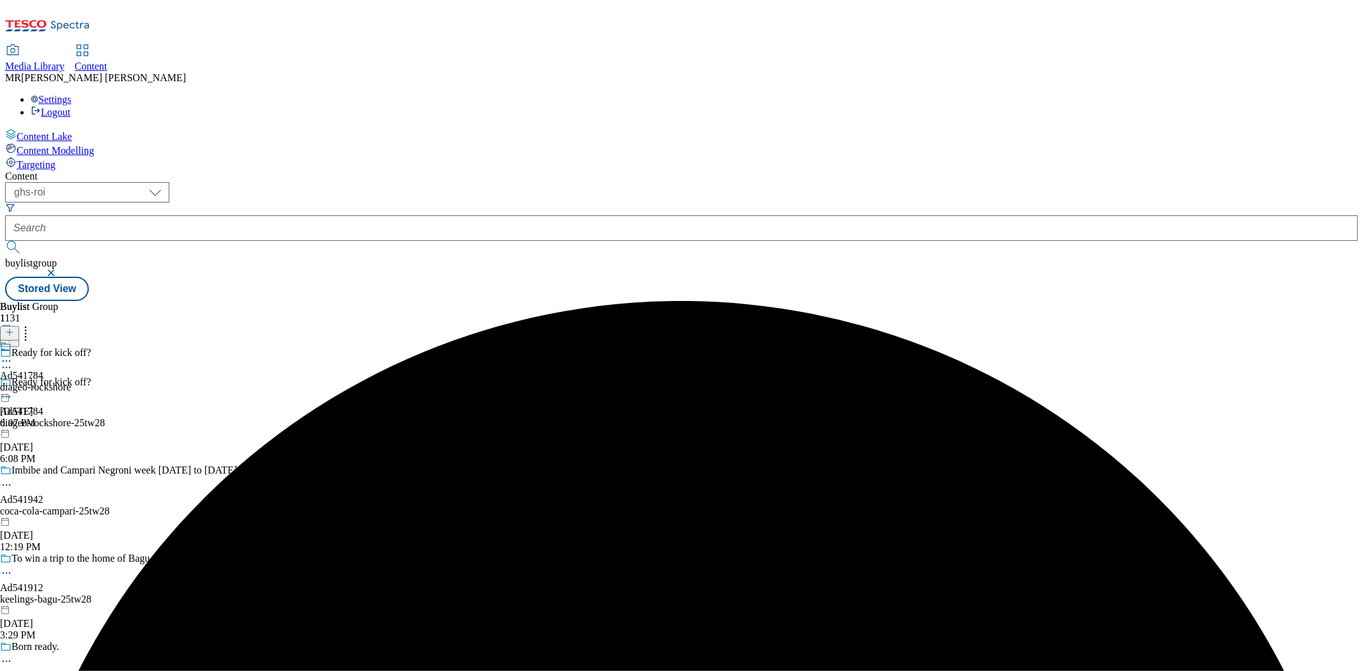
click at [13, 355] on icon at bounding box center [6, 361] width 13 height 13
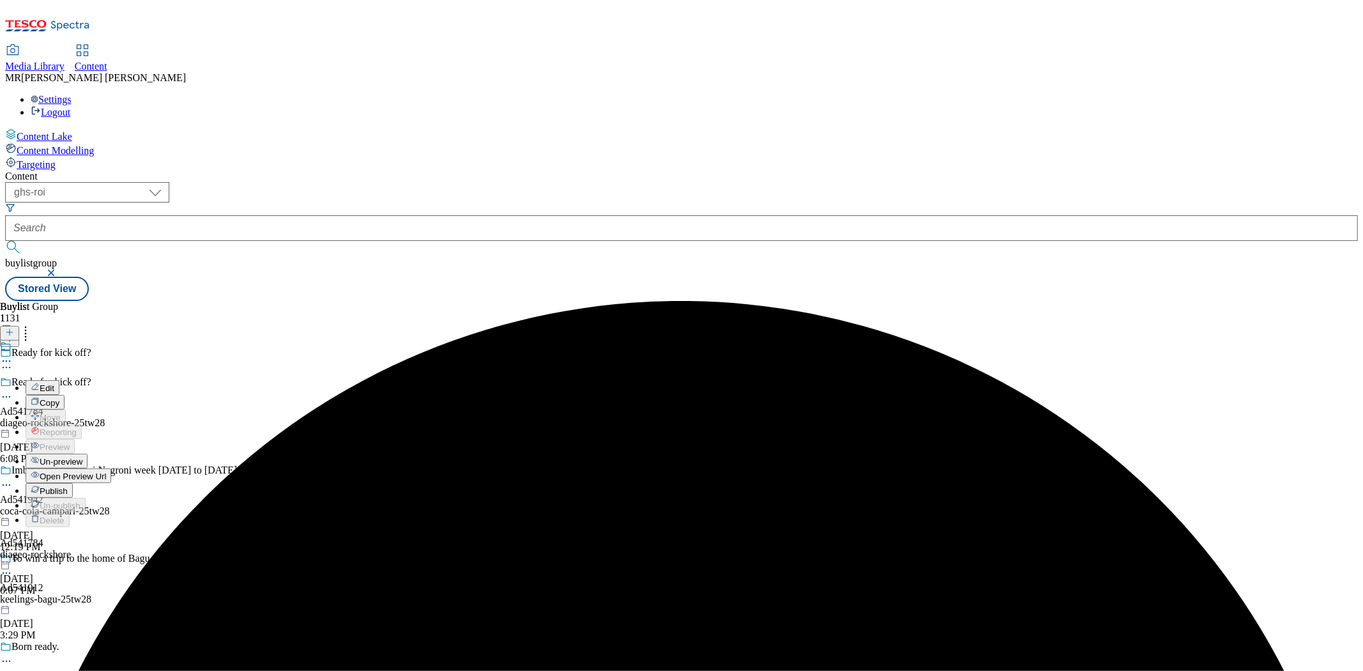
click at [59, 380] on button "Edit" at bounding box center [43, 387] width 34 height 15
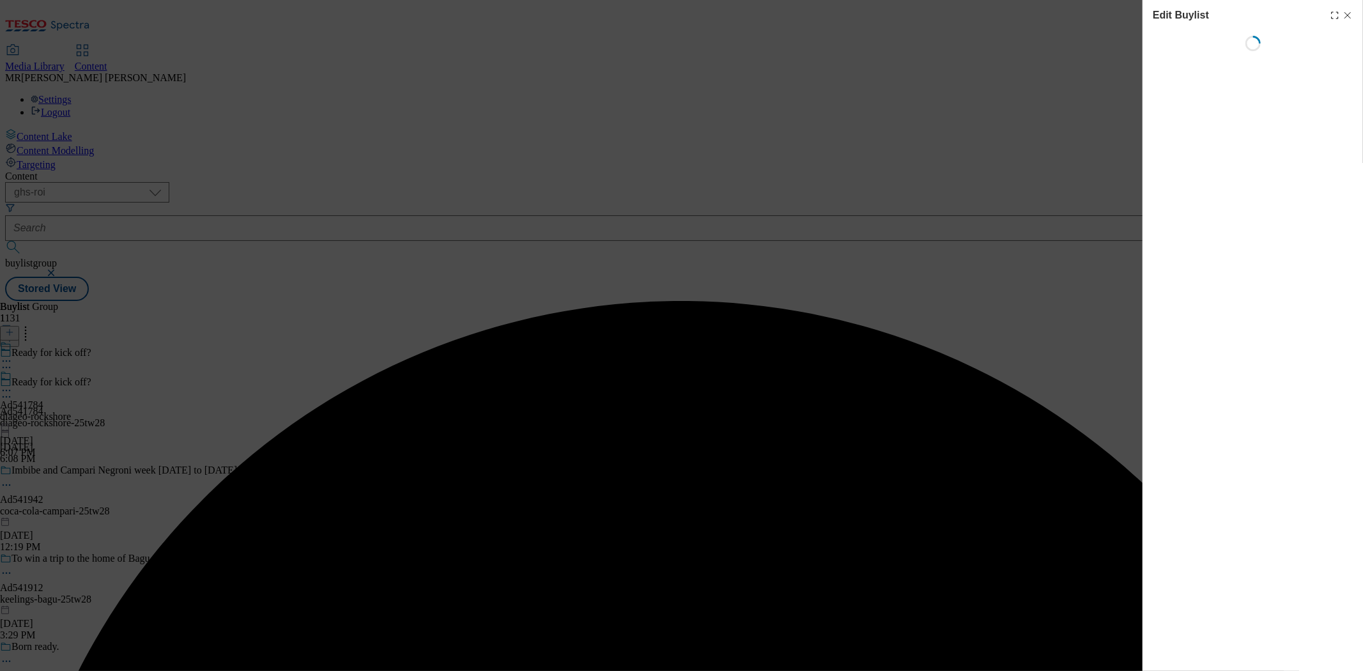
select select "tactical"
select select "supplier funded short term 1-3 weeks"
select select "dunnhumby"
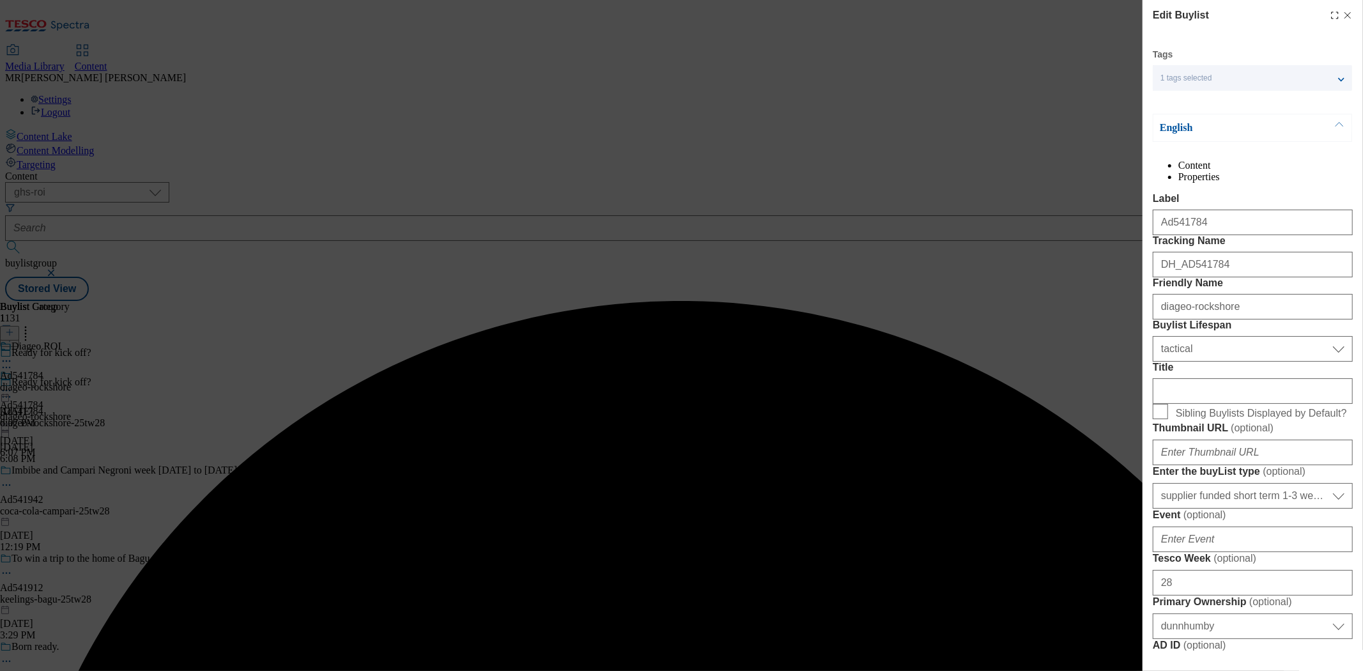
select select "Banner"
click at [1211, 404] on input "Title" at bounding box center [1253, 391] width 200 height 26
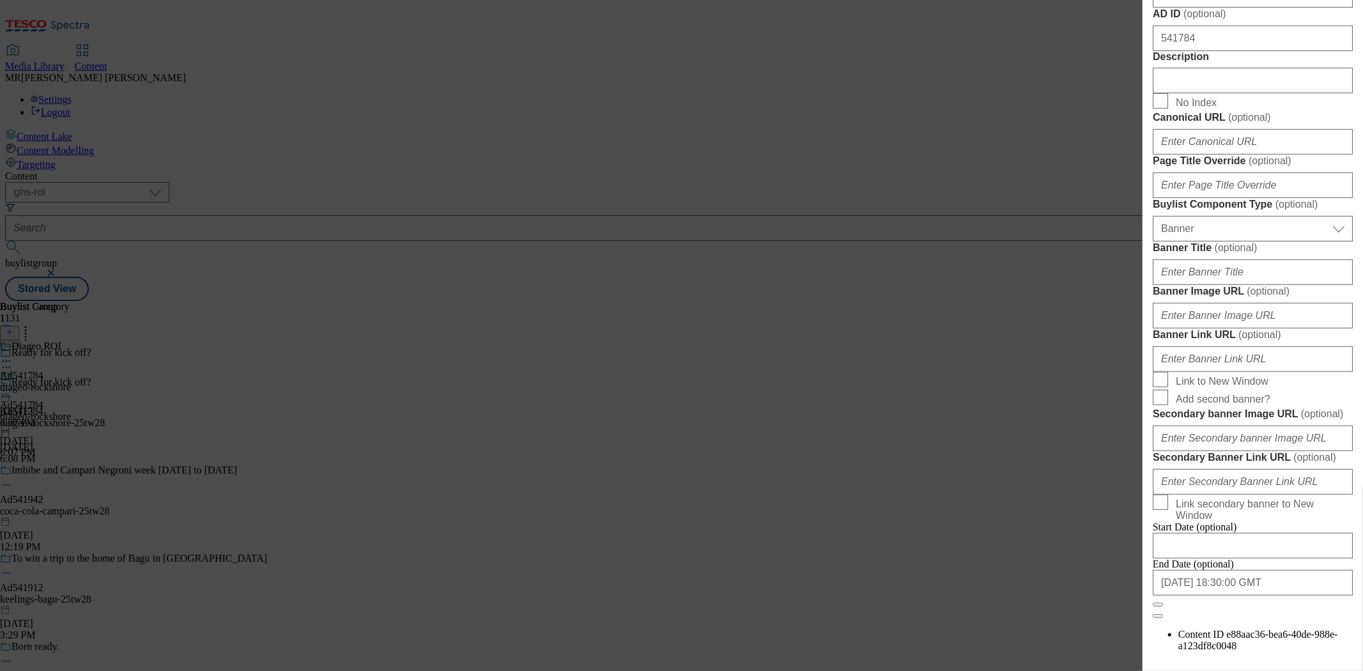
scroll to position [639, 0]
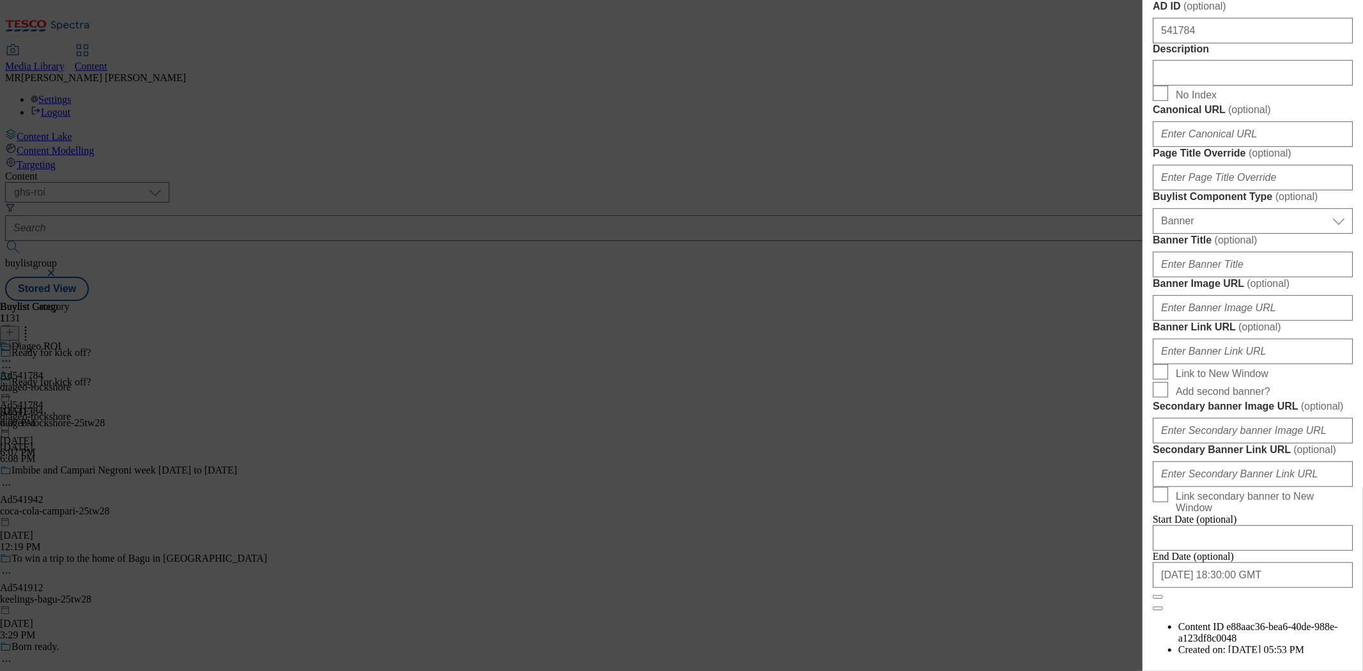
click at [1205, 86] on div "Modal" at bounding box center [1253, 70] width 200 height 31
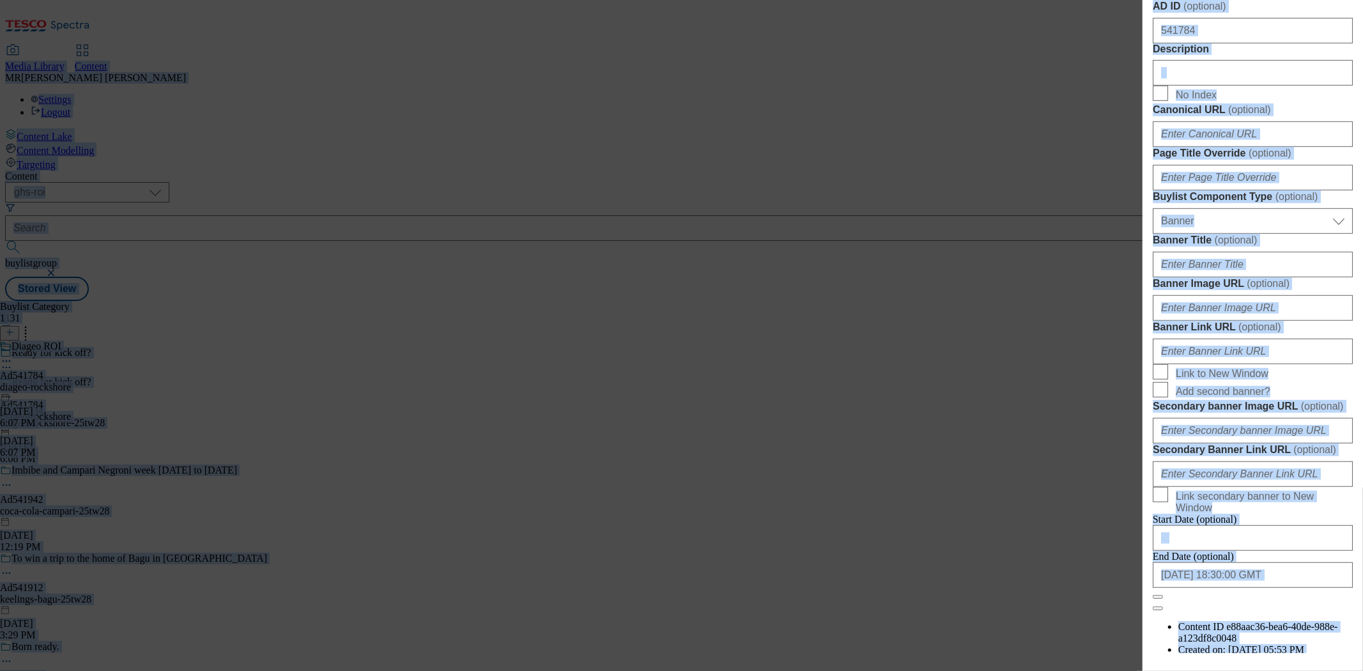
click at [1206, 86] on input "Description" at bounding box center [1253, 73] width 200 height 26
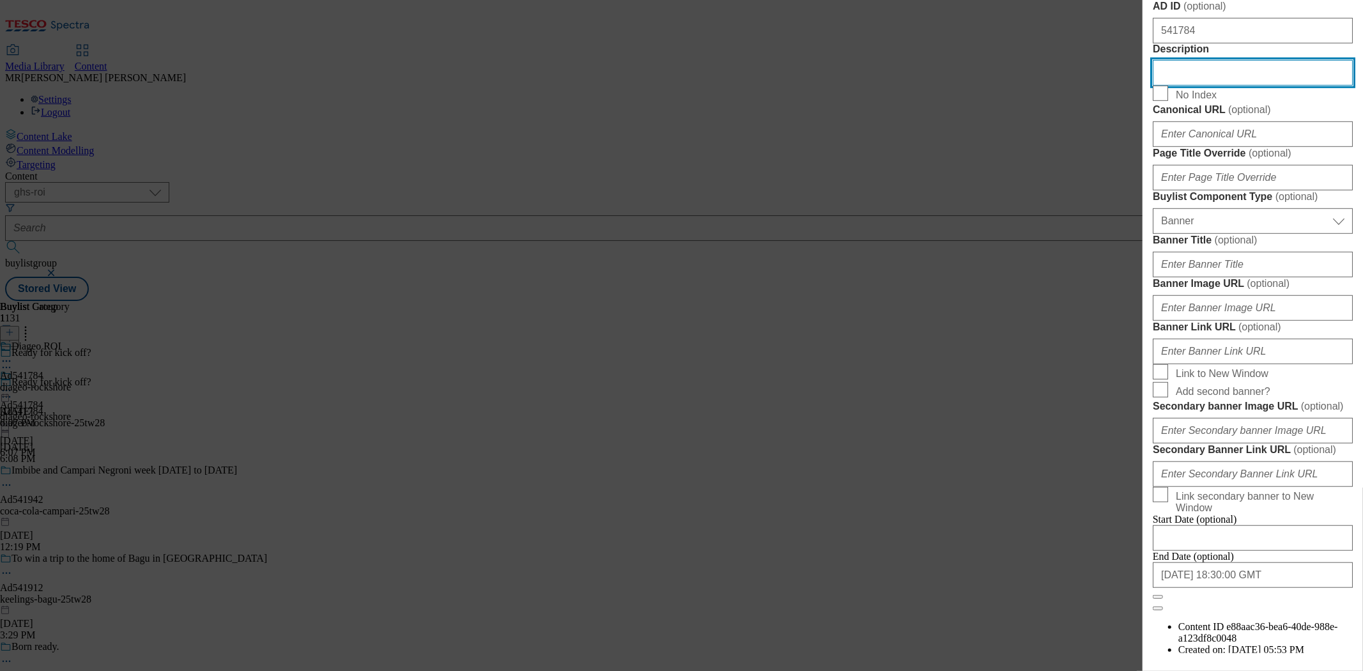
paste input "ROCKSHORE IRISH LAGER BEER 660ML"
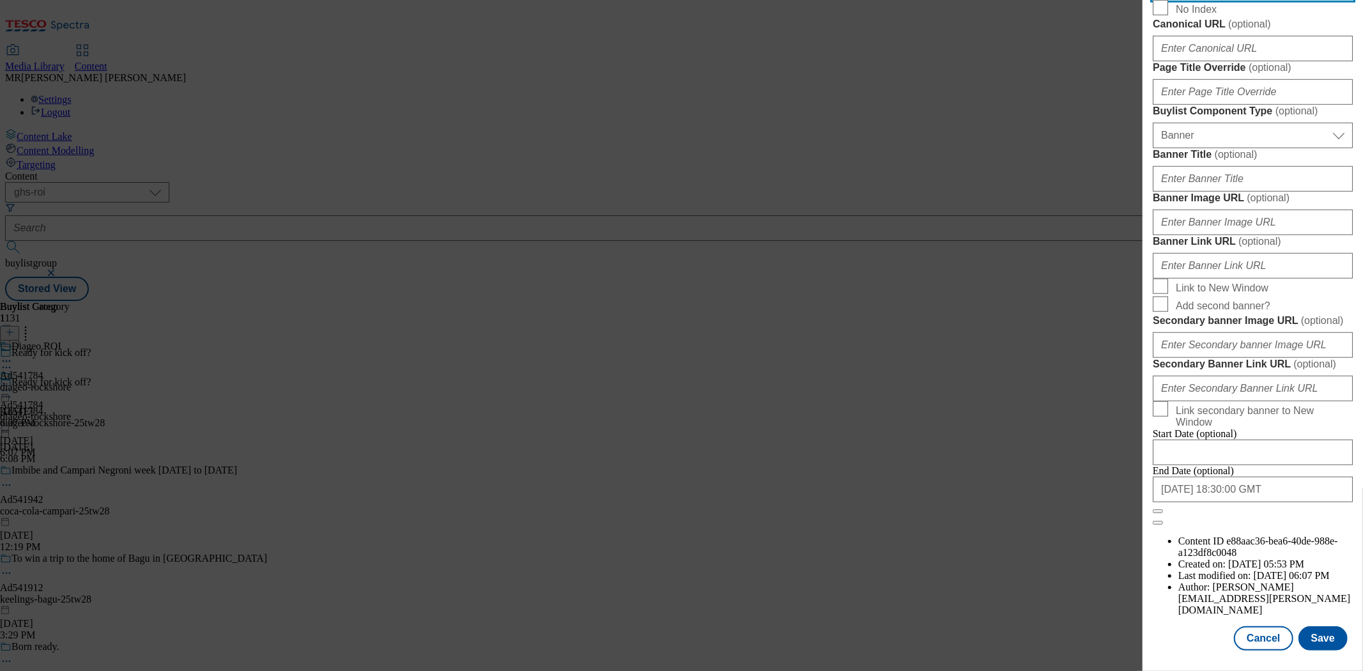
scroll to position [1196, 0]
type input "ROCKSHORE IRISH LAGER BEER 660ML"
click at [1312, 626] on button "Save" at bounding box center [1322, 638] width 49 height 24
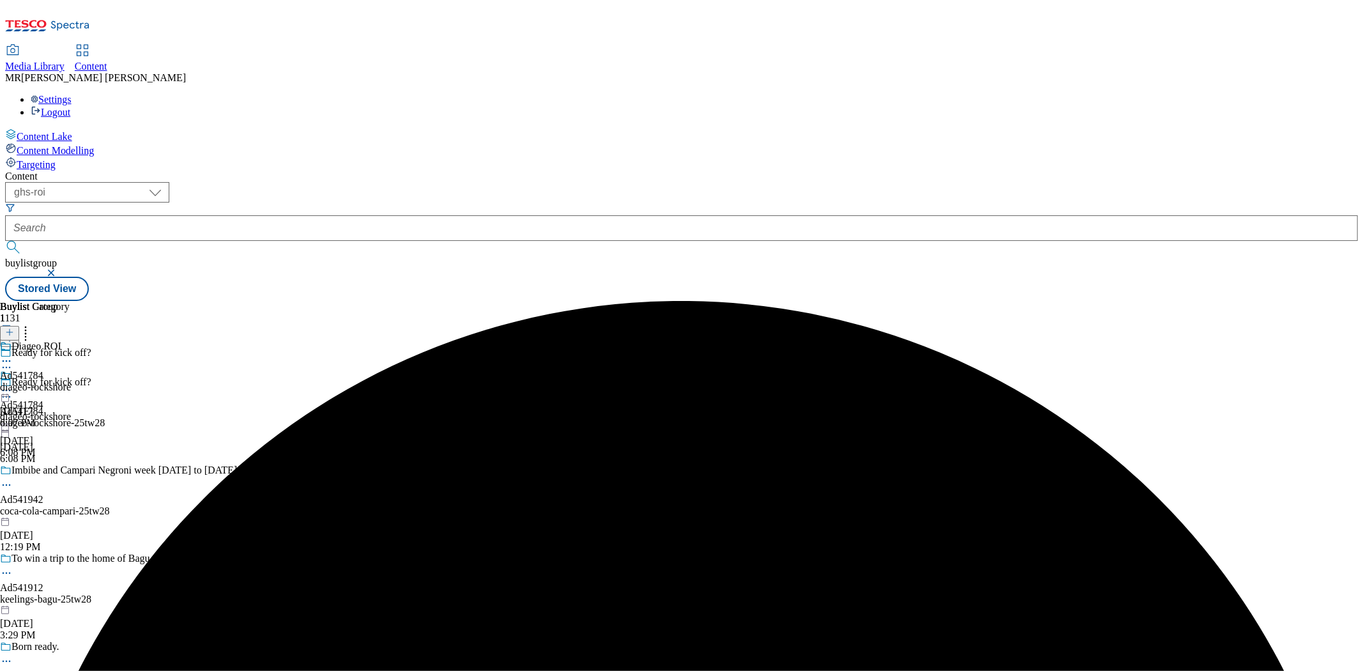
click at [13, 355] on icon at bounding box center [6, 361] width 13 height 13
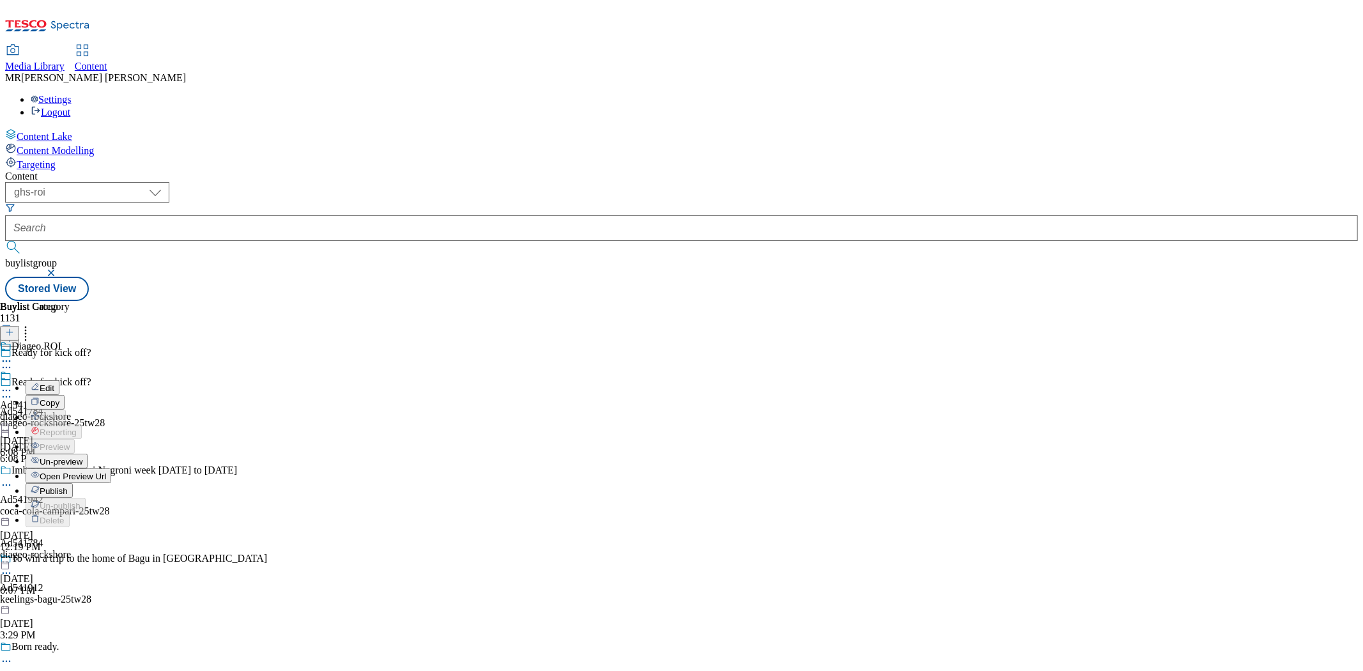
click at [59, 380] on button "Edit" at bounding box center [43, 387] width 34 height 15
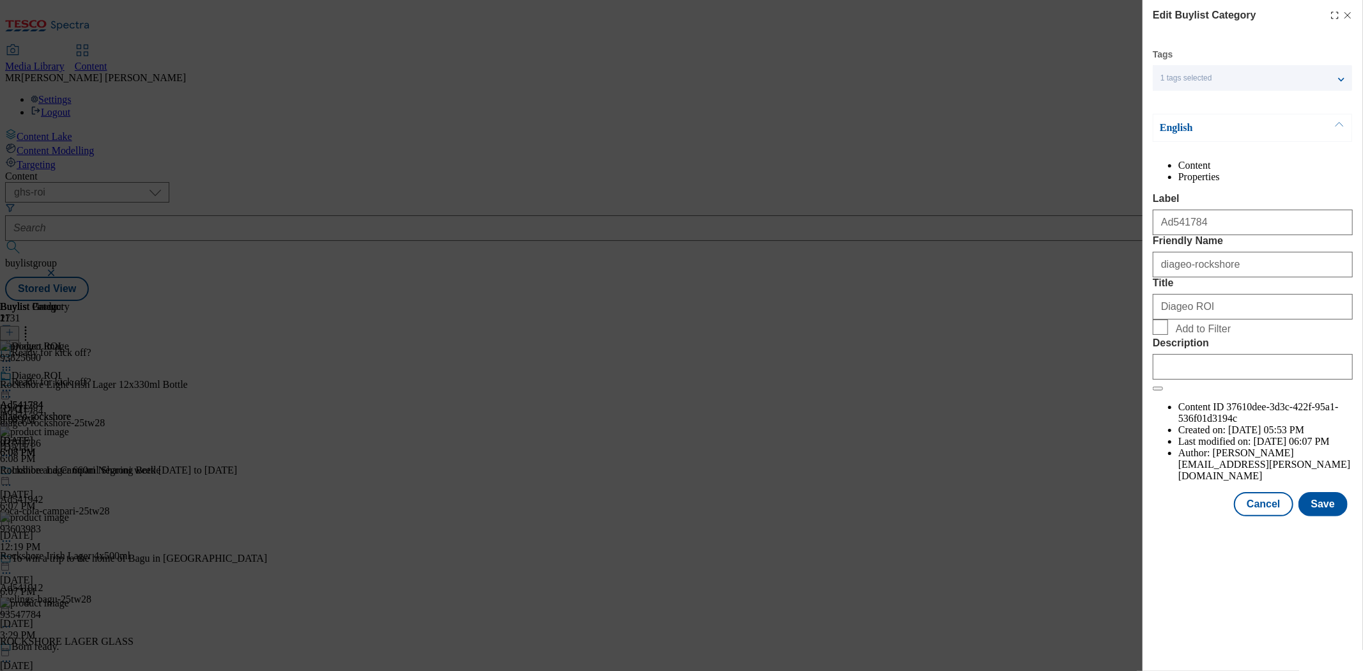
click at [1230, 380] on div "Modal" at bounding box center [1253, 364] width 200 height 31
click at [1231, 380] on input "Description" at bounding box center [1253, 367] width 200 height 26
paste input "ROCKSHORE IRISH LAGER BEER 660ML"
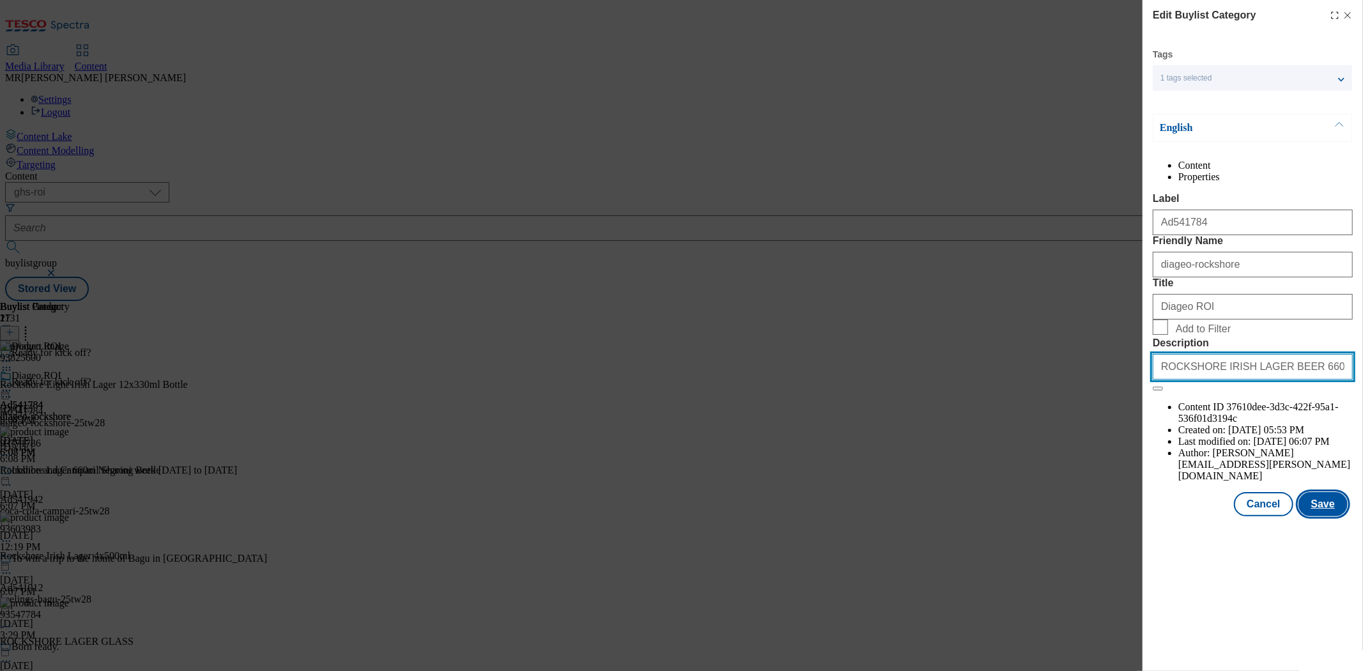
type input "ROCKSHORE IRISH LAGER BEER 660ML"
click at [1319, 516] on button "Save" at bounding box center [1322, 504] width 49 height 24
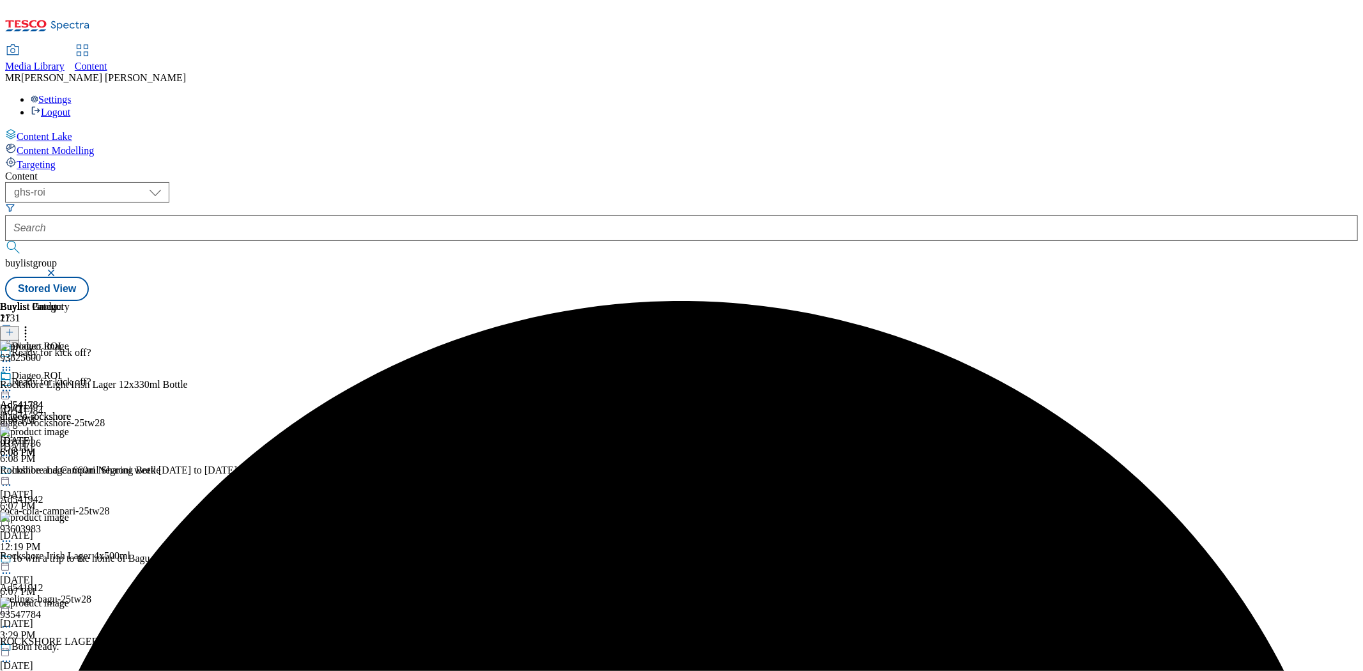
click at [13, 384] on icon at bounding box center [6, 390] width 13 height 13
click at [70, 472] on span "Preview" at bounding box center [55, 477] width 30 height 10
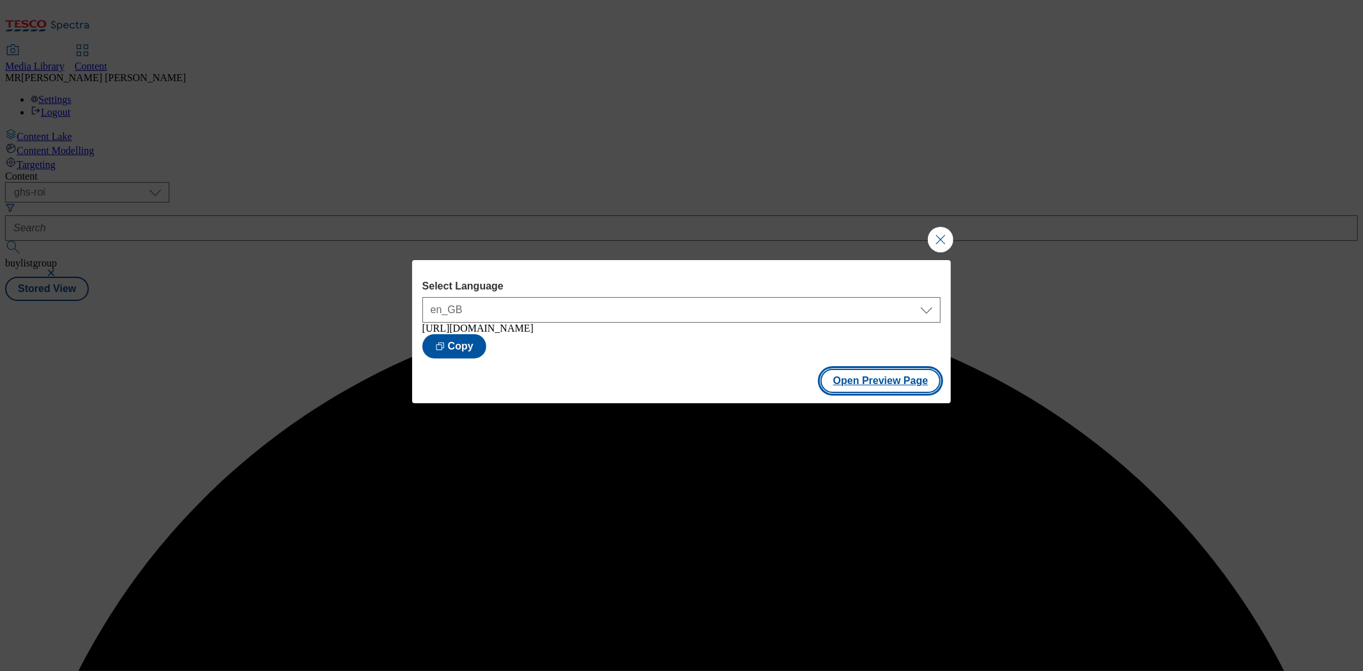
click at [852, 393] on button "Open Preview Page" at bounding box center [880, 381] width 121 height 24
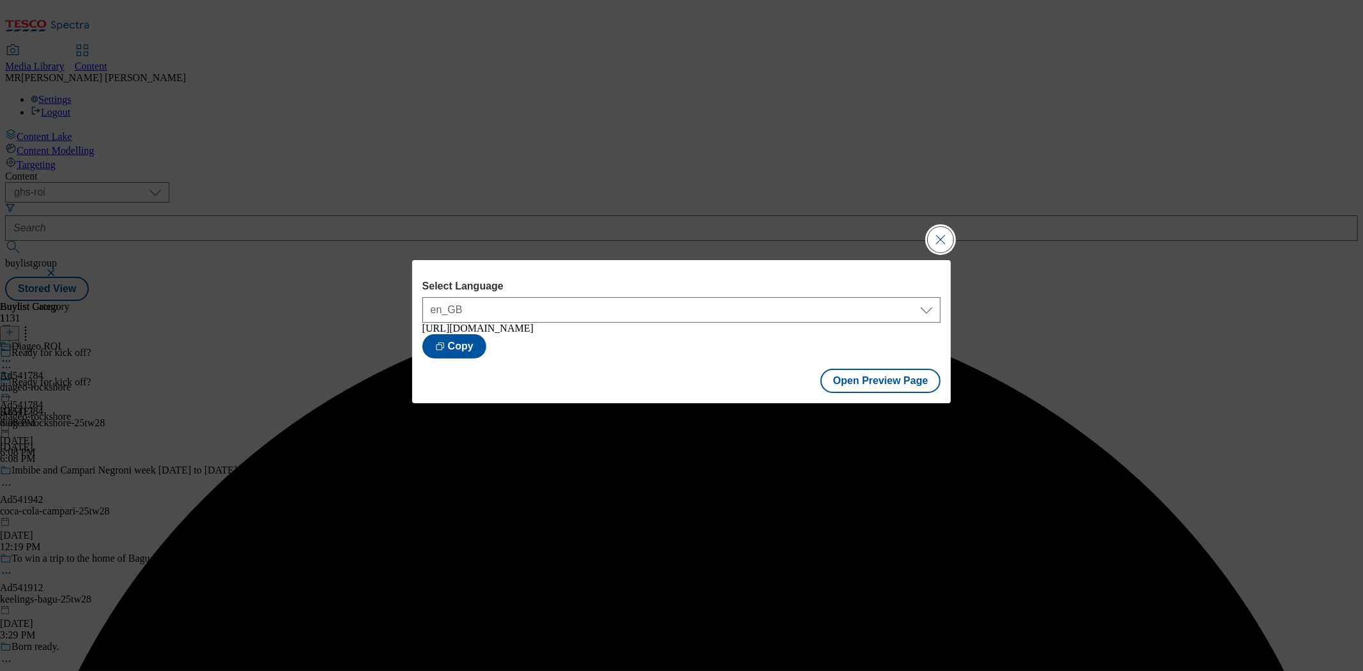
click at [941, 243] on button "Close Modal" at bounding box center [941, 240] width 26 height 26
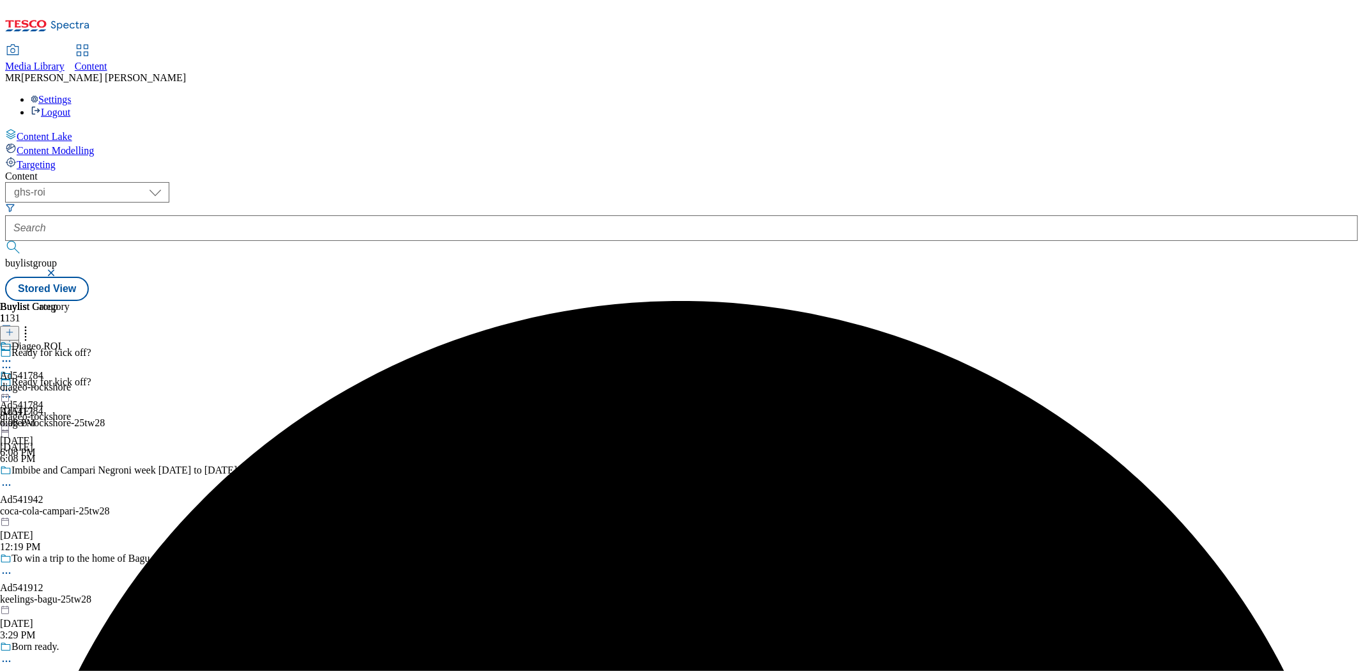
click at [13, 384] on icon at bounding box center [6, 390] width 13 height 13
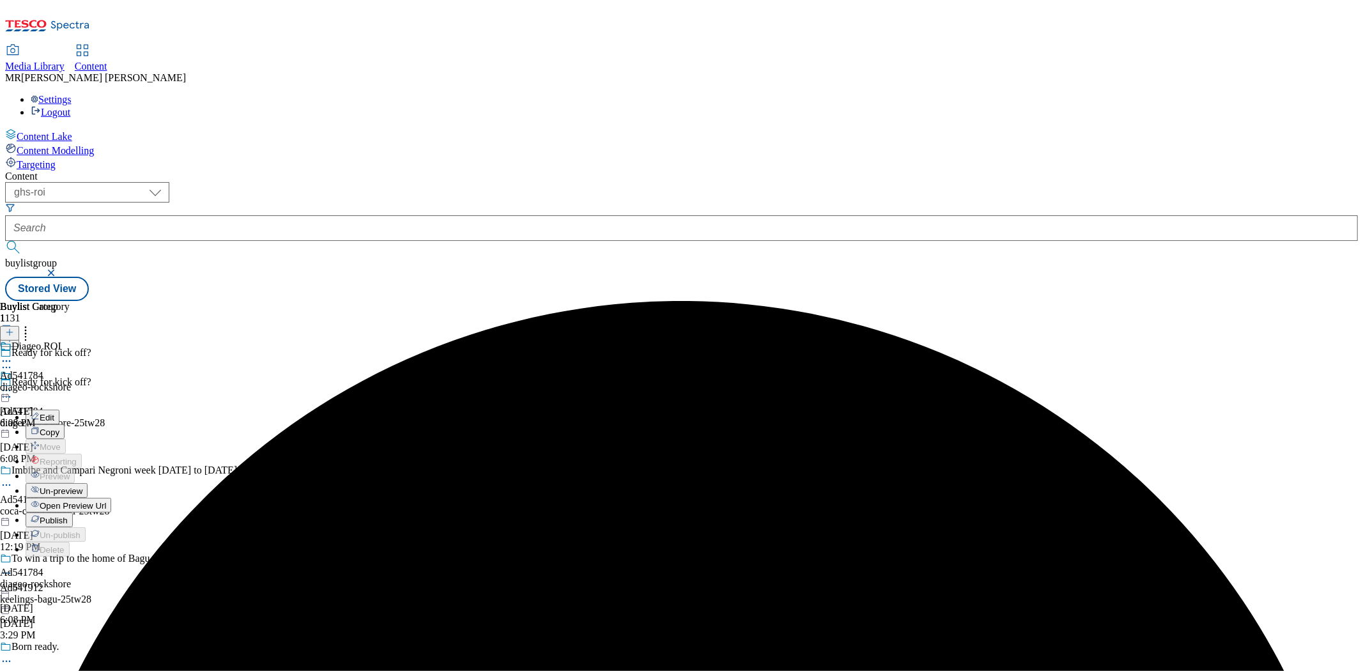
click at [106, 501] on span "Open Preview Url" at bounding box center [73, 506] width 66 height 10
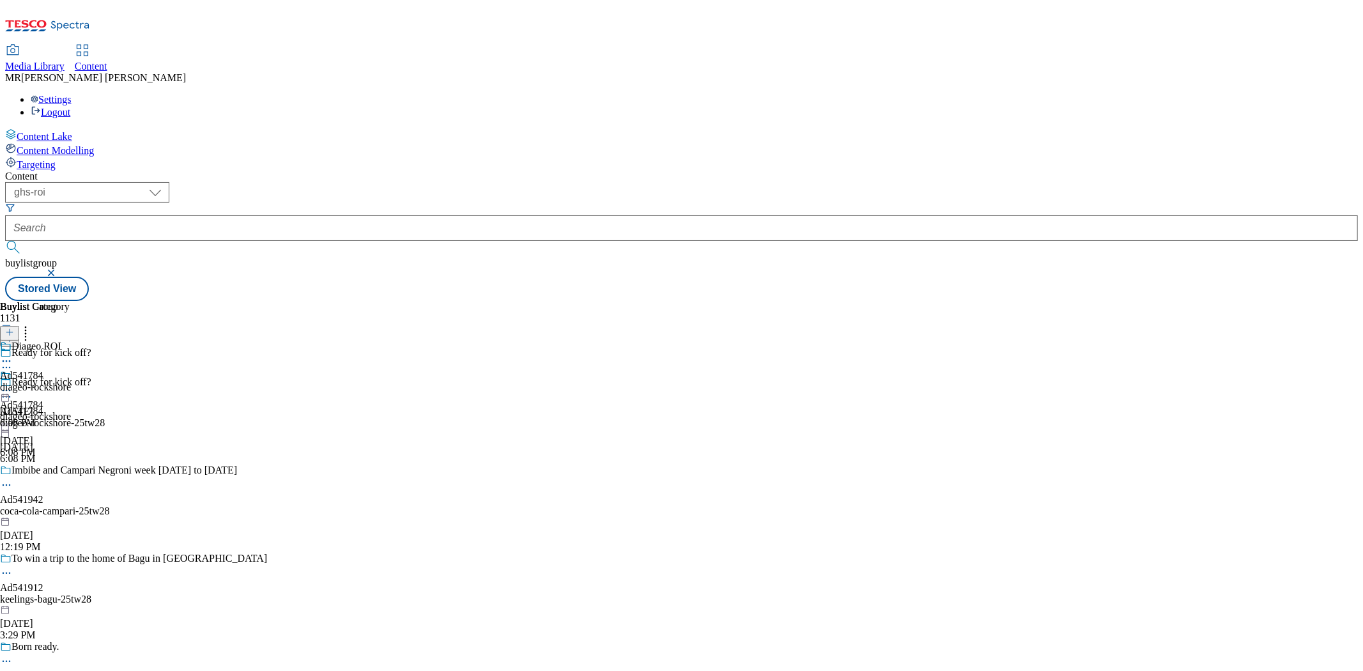
click at [71, 370] on div "Ad541784 diageo-rockshore [DATE] 6:08 PM" at bounding box center [35, 414] width 71 height 88
click at [13, 384] on icon at bounding box center [6, 390] width 13 height 13
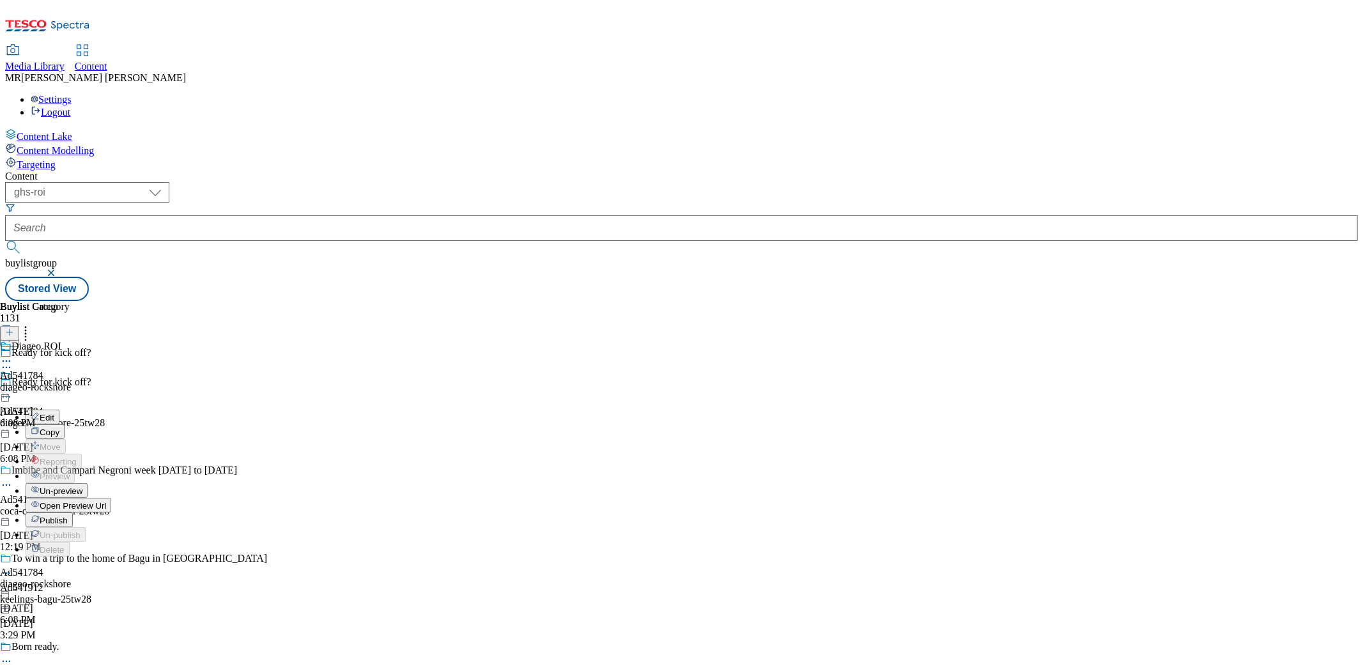
click at [68, 516] on span "Publish" at bounding box center [54, 521] width 28 height 10
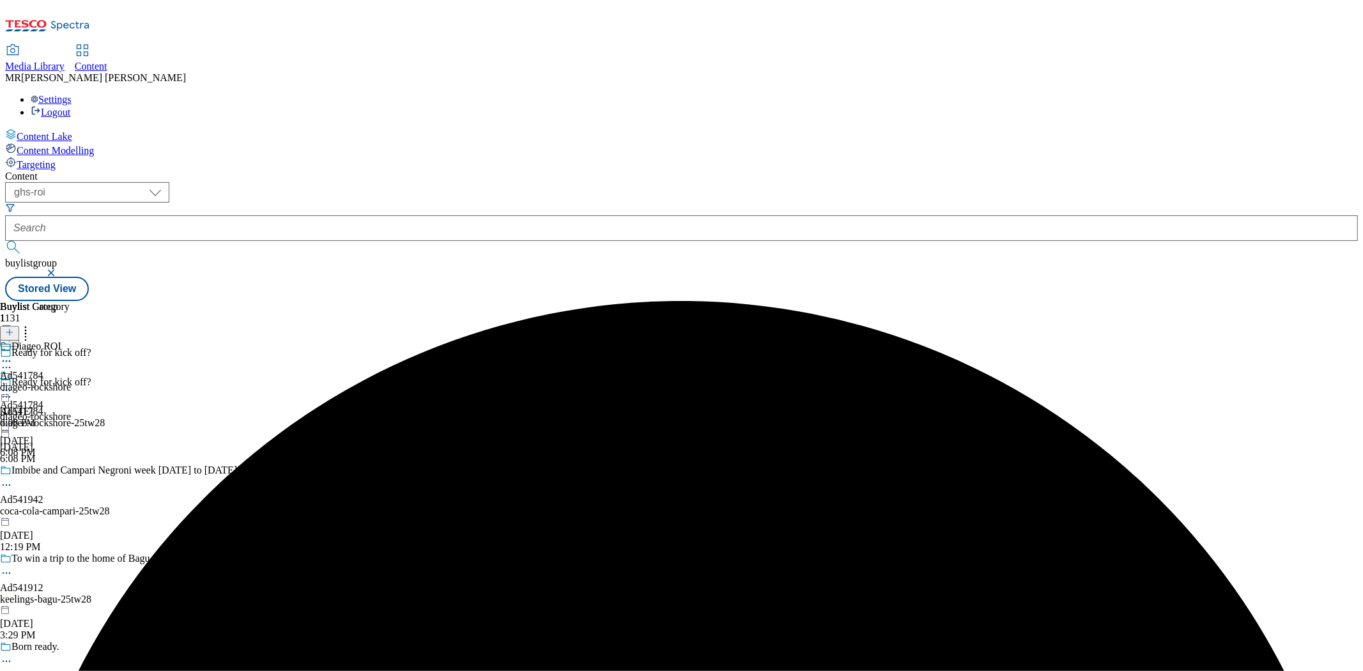
click at [71, 384] on div at bounding box center [35, 391] width 71 height 15
click at [13, 384] on icon at bounding box center [6, 390] width 13 height 13
